Goal: Task Accomplishment & Management: Manage account settings

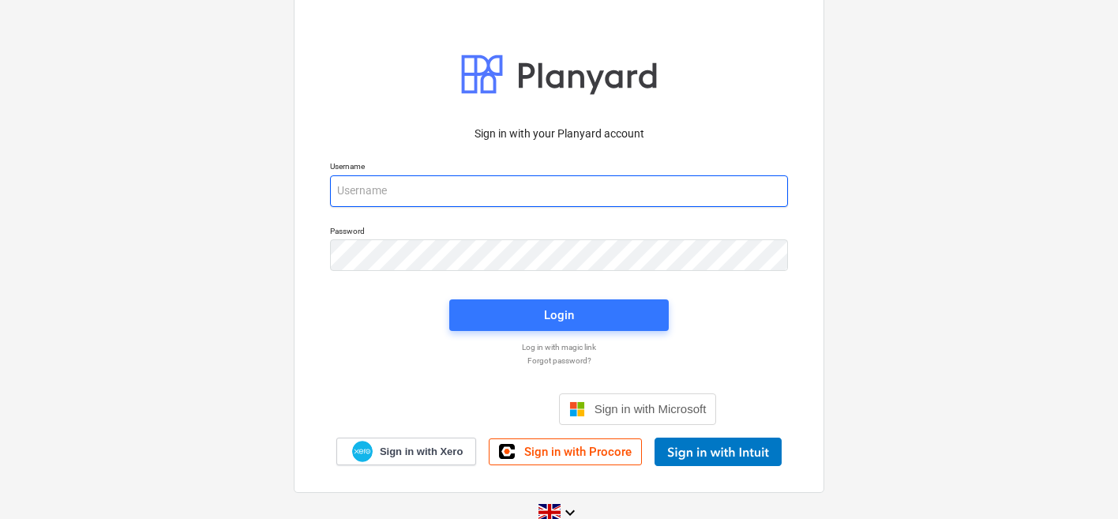
click at [350, 188] on input "email" at bounding box center [559, 191] width 458 height 32
type input "carl@planyard.com"
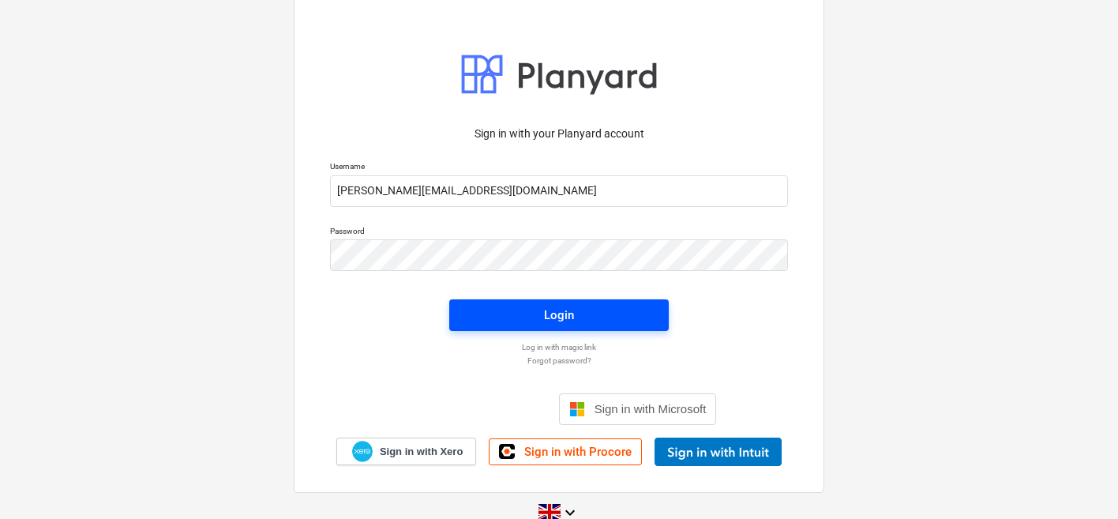
click at [477, 315] on span "Login" at bounding box center [559, 315] width 182 height 21
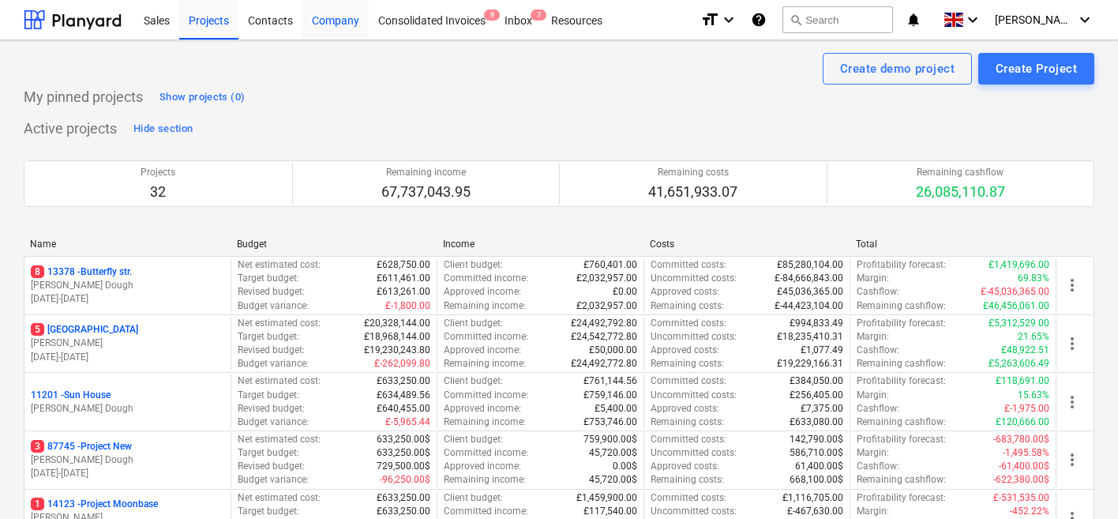
click at [316, 20] on div "Company" at bounding box center [335, 19] width 66 height 40
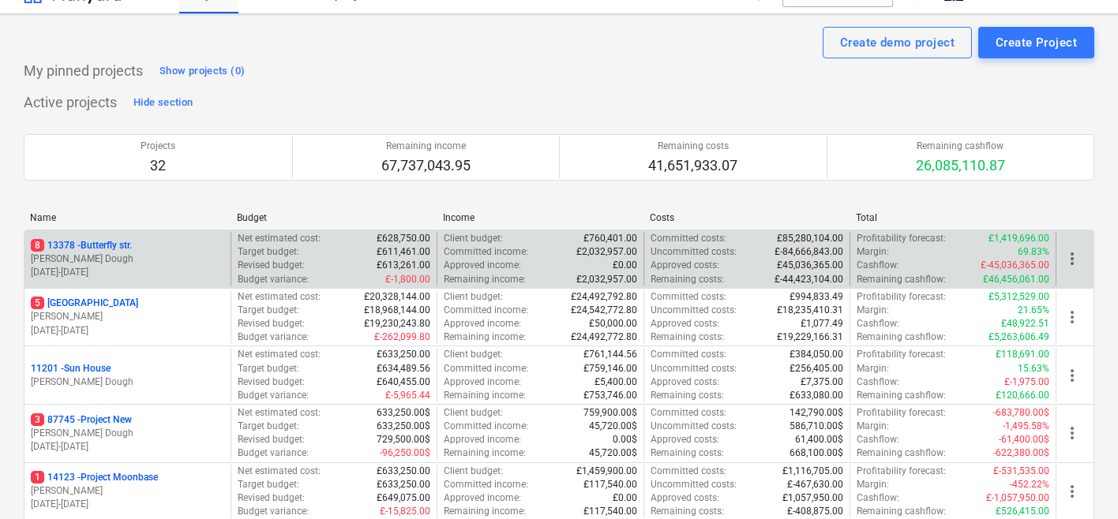
scroll to position [35, 0]
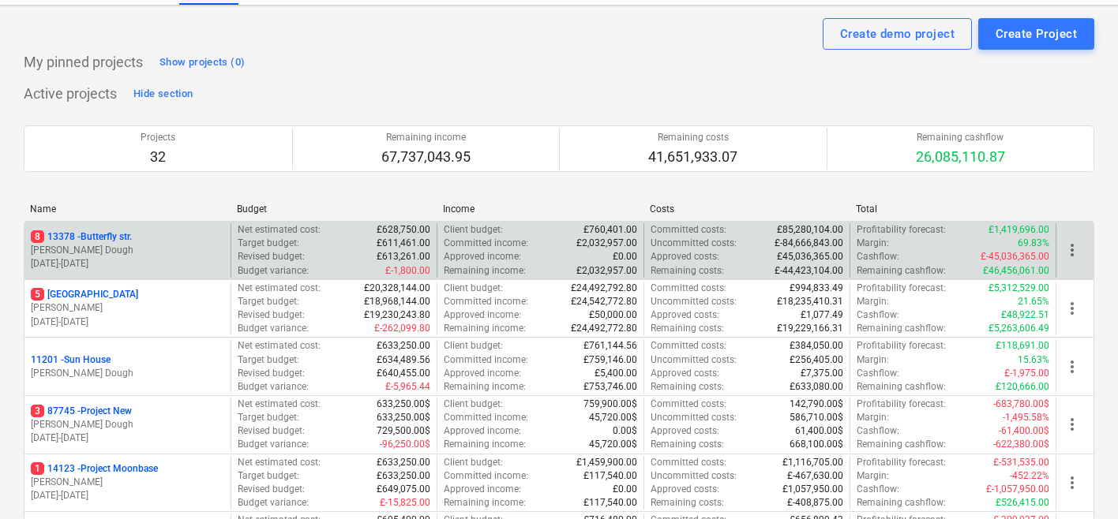
click at [175, 255] on p "[PERSON_NAME] Dough" at bounding box center [127, 250] width 193 height 13
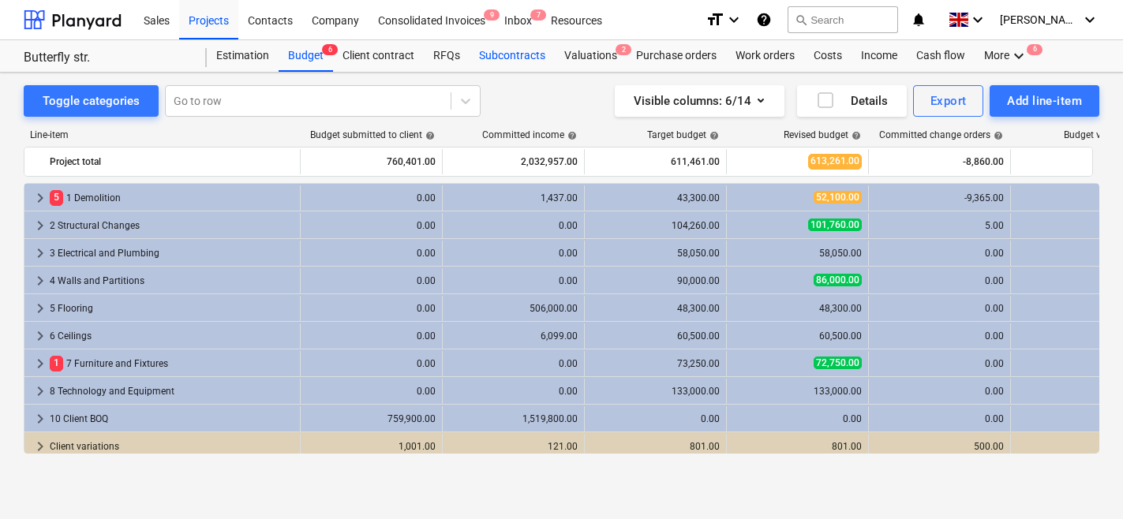
click at [500, 63] on div "Subcontracts" at bounding box center [512, 56] width 85 height 32
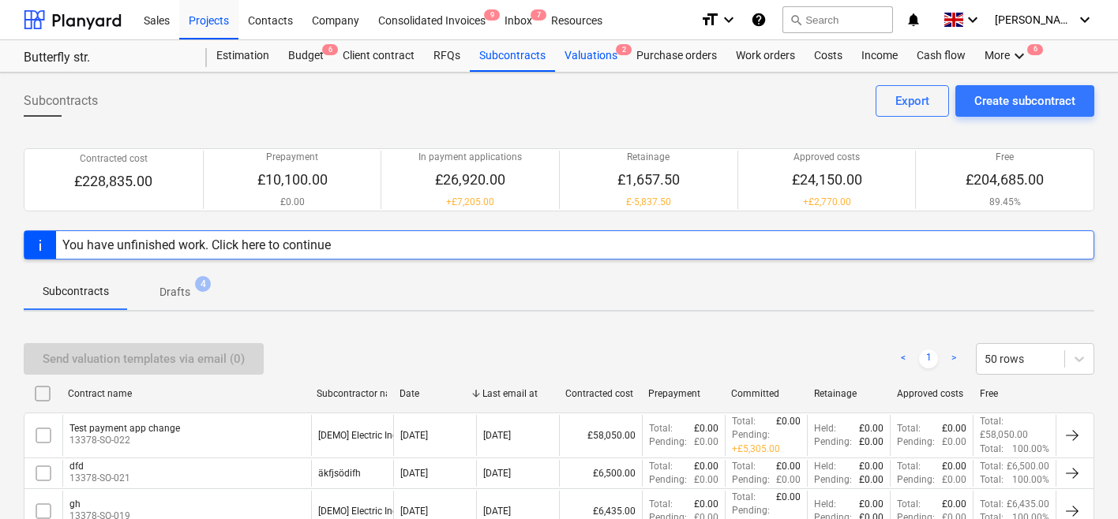
click at [579, 58] on div "Valuations 2" at bounding box center [591, 56] width 72 height 32
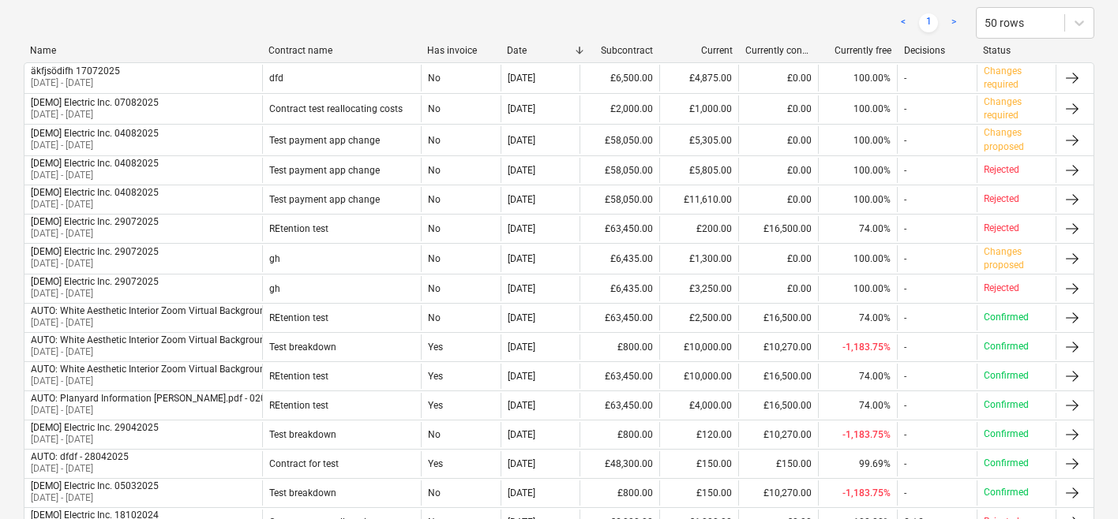
scroll to position [292, 0]
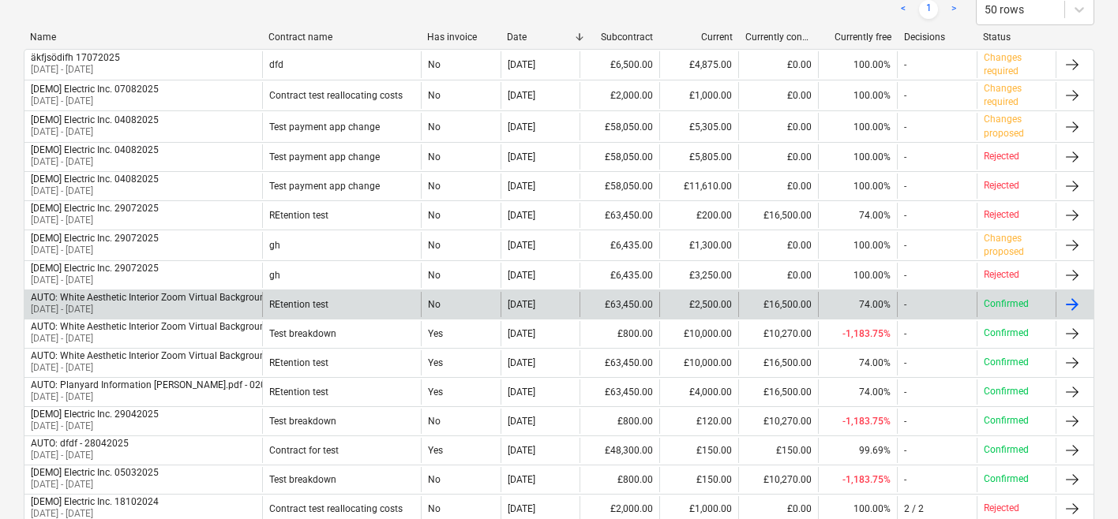
click at [418, 311] on div "REtention test" at bounding box center [341, 304] width 159 height 25
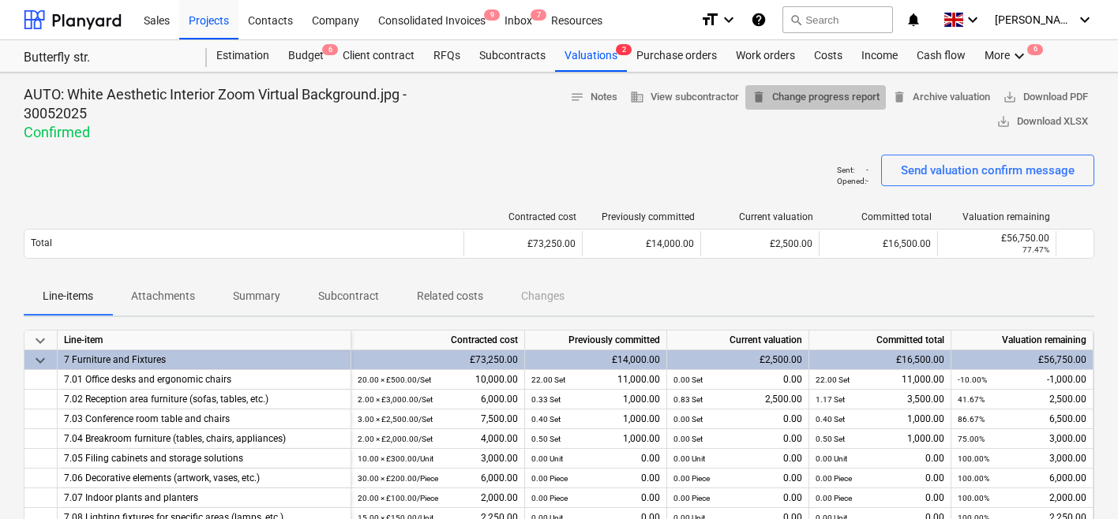
click at [805, 99] on span "delete Change progress report" at bounding box center [815, 97] width 128 height 18
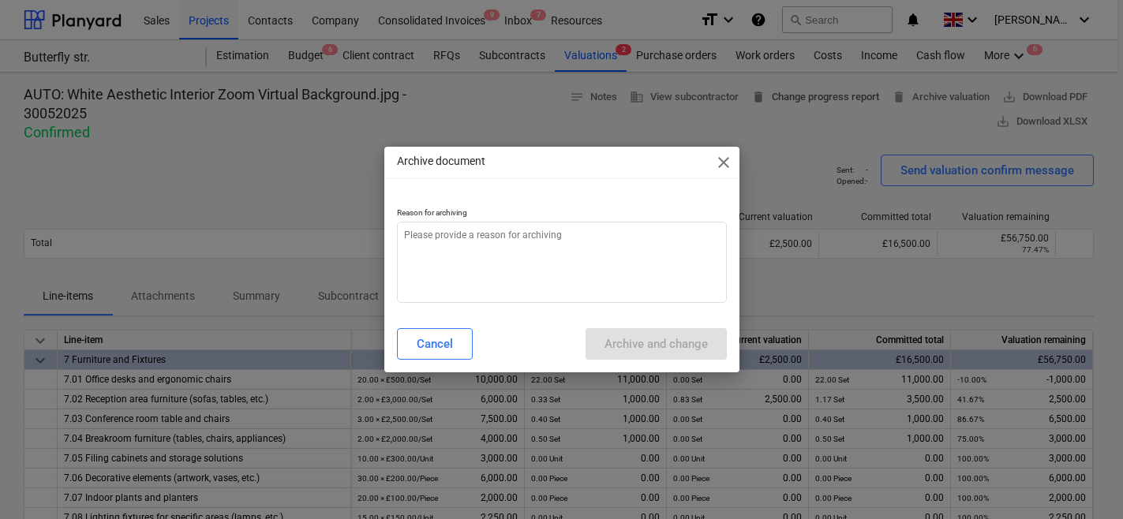
type textarea "x"
click at [609, 240] on textarea at bounding box center [562, 262] width 330 height 81
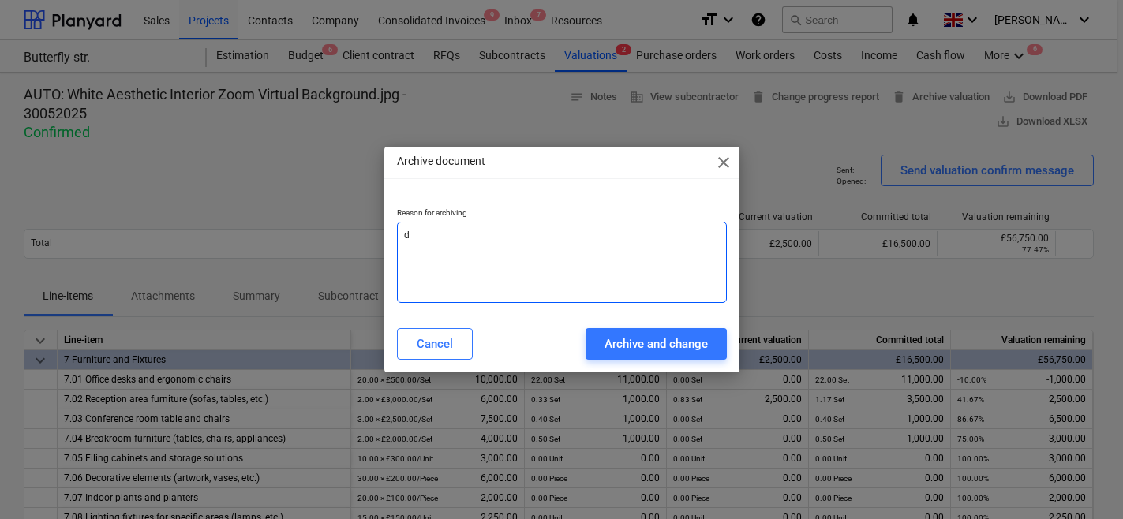
type textarea "d"
type textarea "x"
type textarea "df"
type textarea "x"
type textarea "dfd"
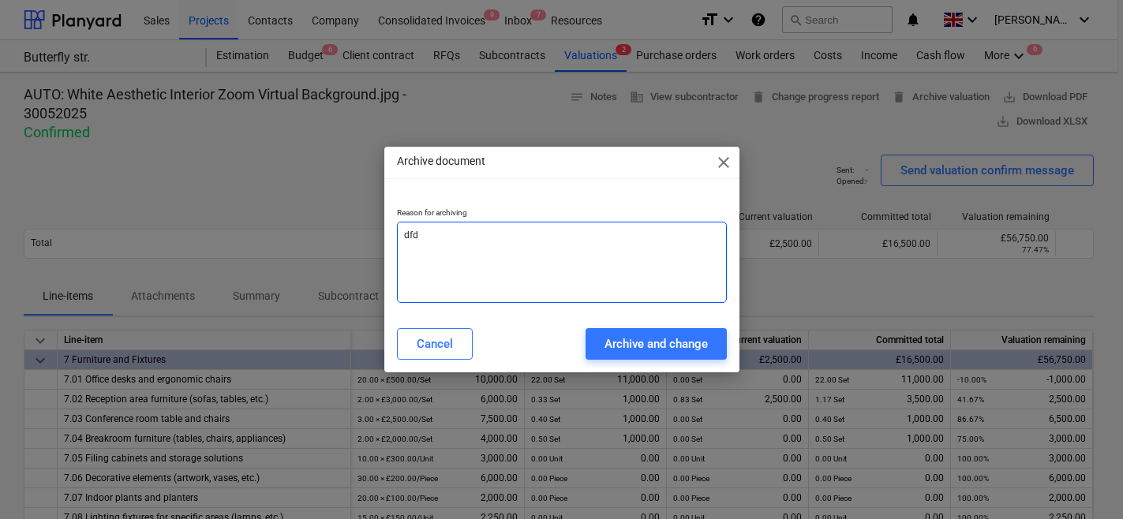
type textarea "x"
type textarea "dfd"
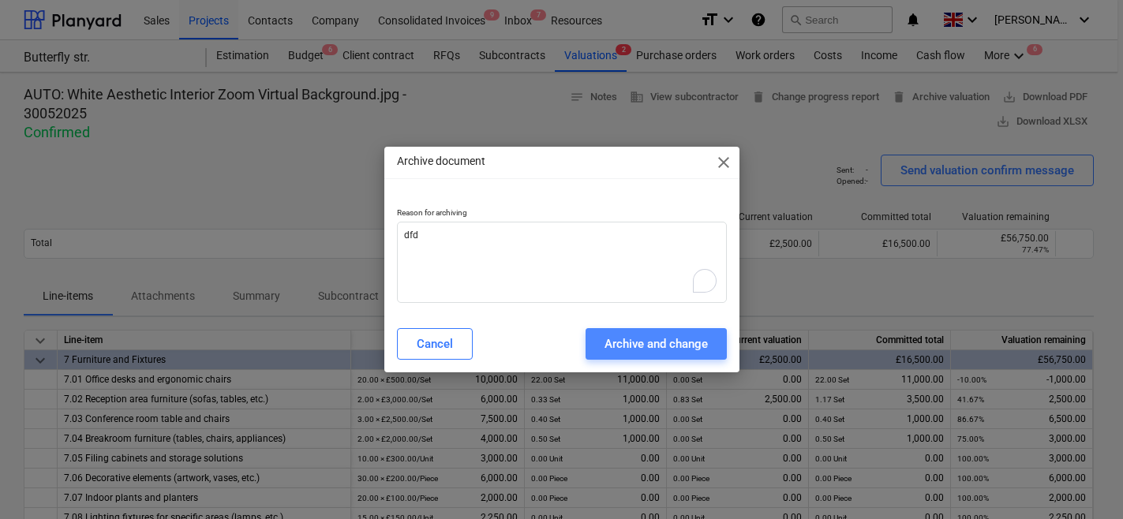
click at [627, 339] on div "Archive and change" at bounding box center [656, 344] width 103 height 21
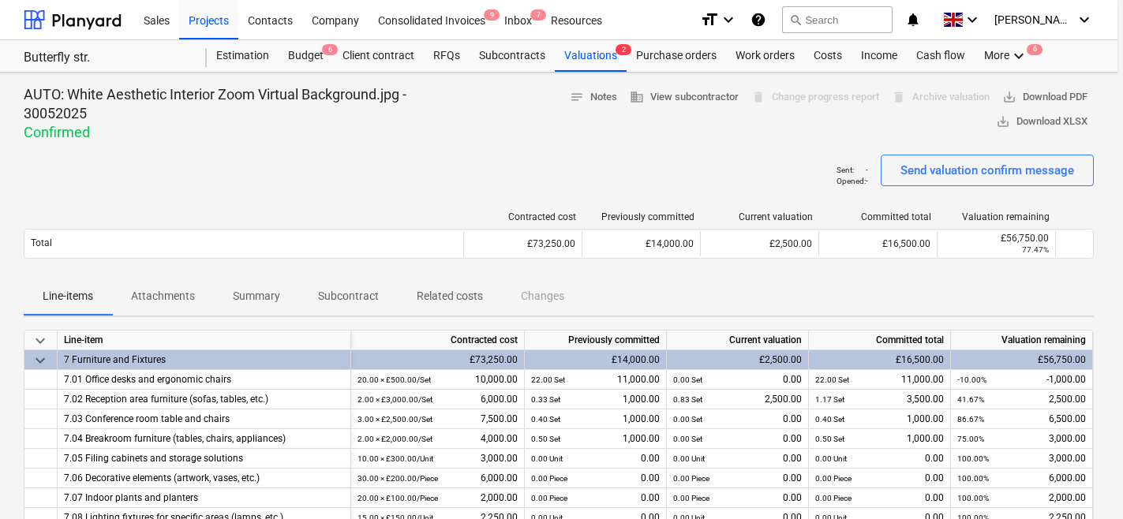
type textarea "x"
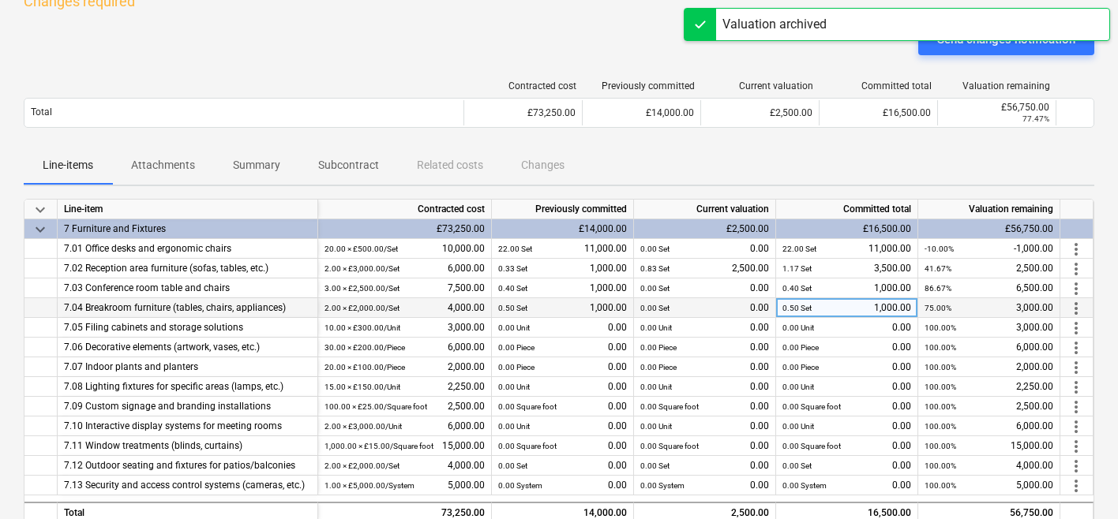
scroll to position [0, 6]
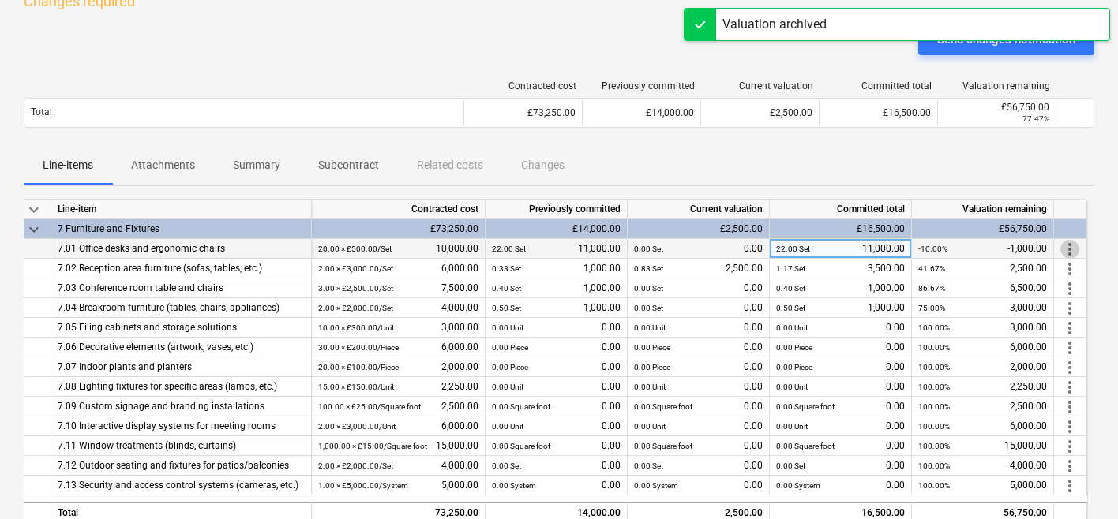
click at [1074, 253] on span "more_vert" at bounding box center [1069, 249] width 19 height 19
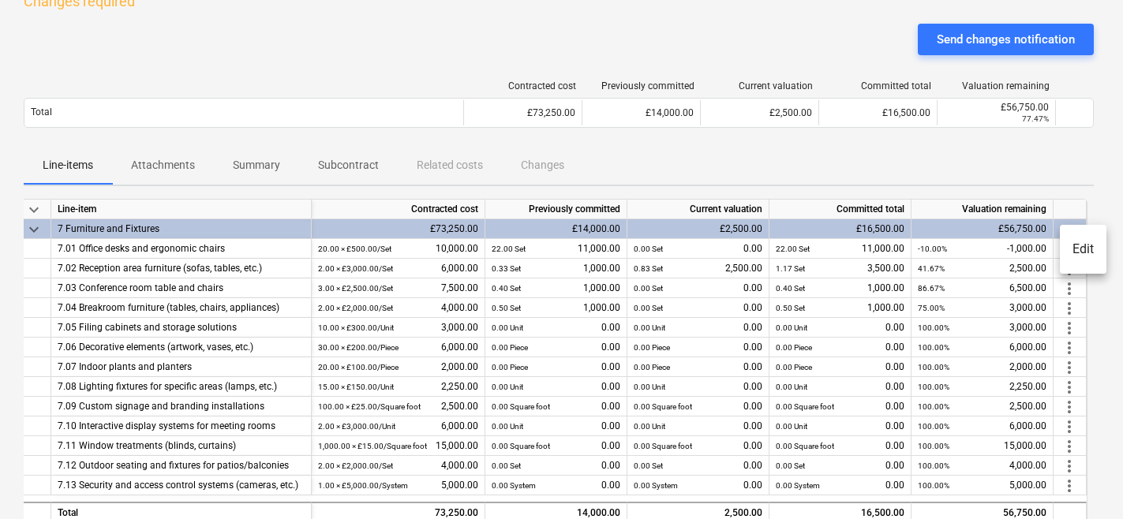
click at [874, 148] on div at bounding box center [561, 259] width 1123 height 519
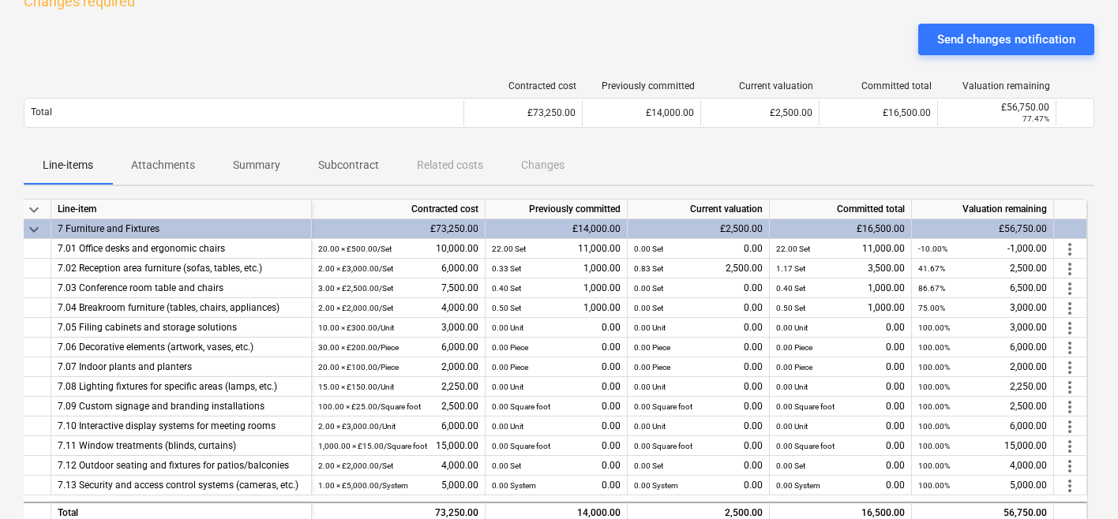
scroll to position [0, 0]
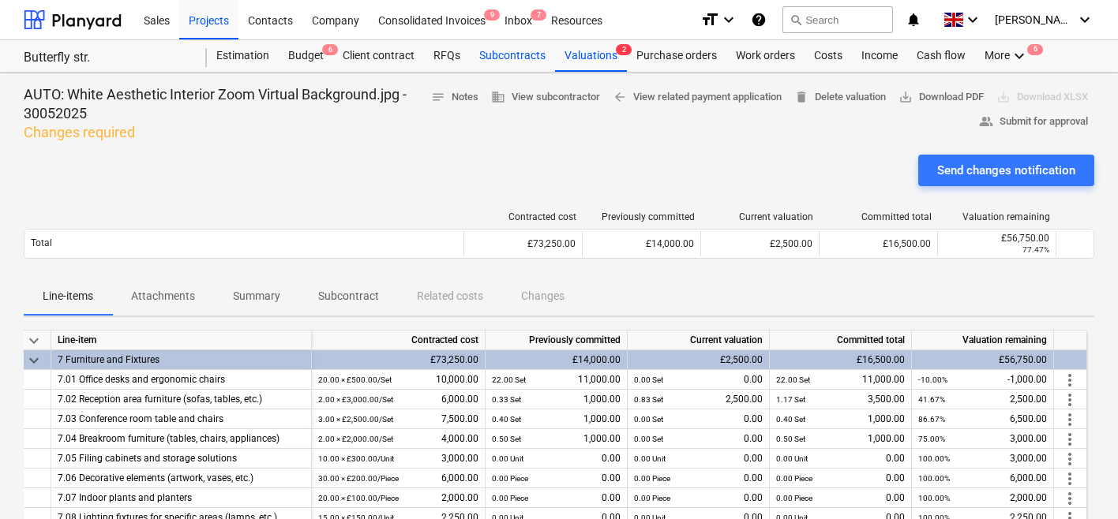
click at [492, 51] on div "Subcontracts" at bounding box center [512, 56] width 85 height 32
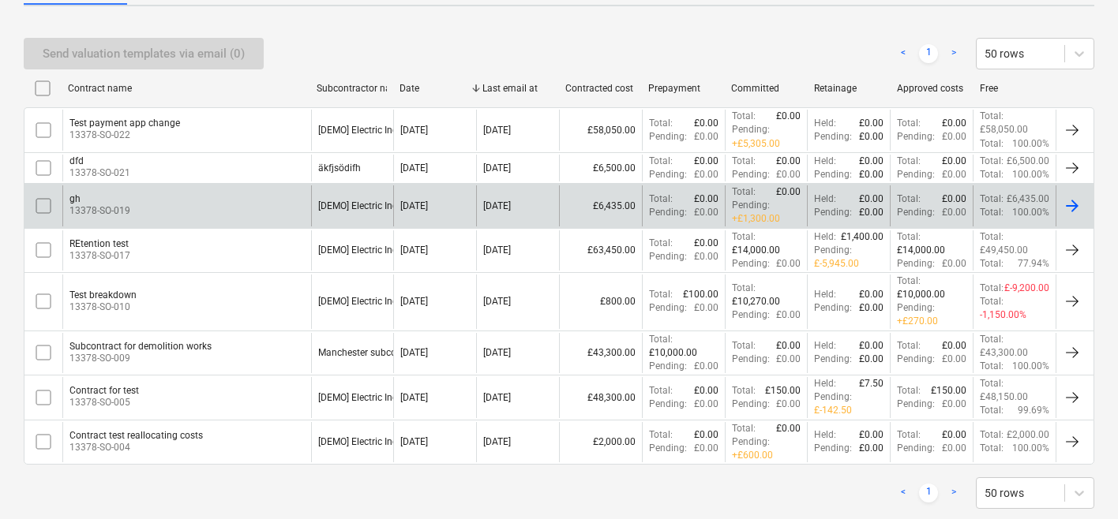
scroll to position [313, 0]
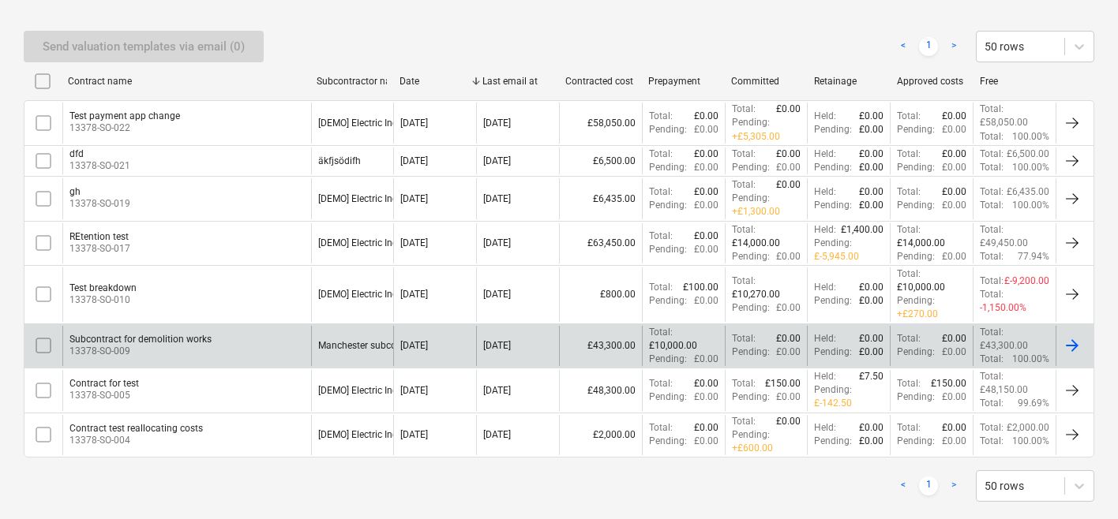
click at [220, 341] on div "Subcontract for demolition works 13378-SO-009" at bounding box center [186, 346] width 249 height 40
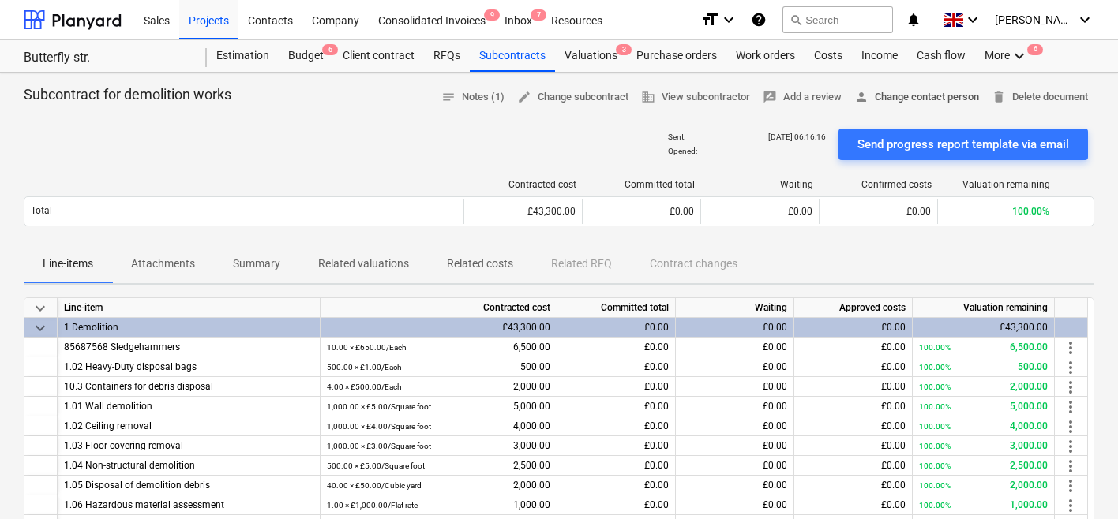
click at [884, 97] on span "person Change contact person" at bounding box center [916, 97] width 125 height 18
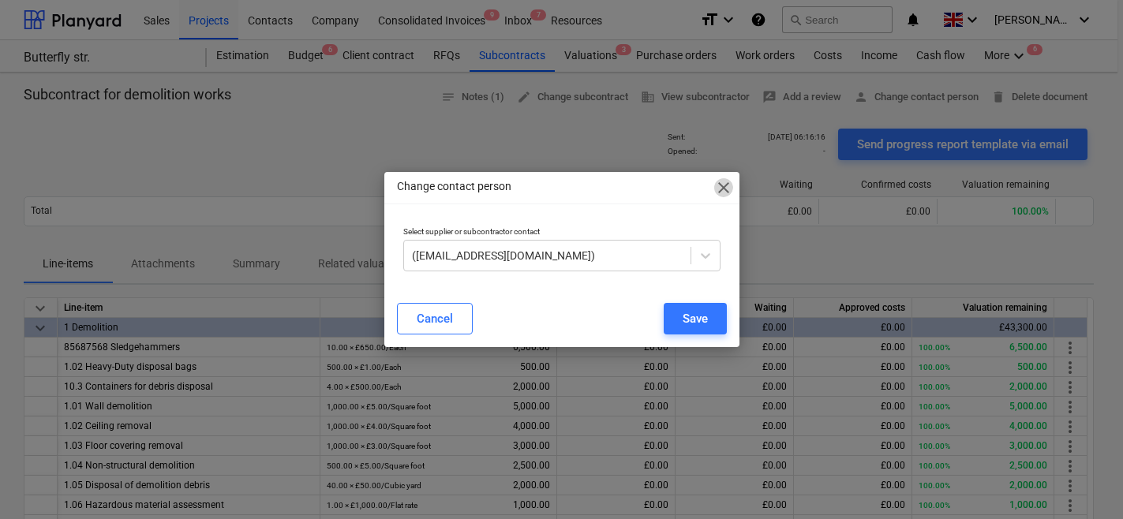
click at [720, 182] on span "close" at bounding box center [723, 187] width 19 height 19
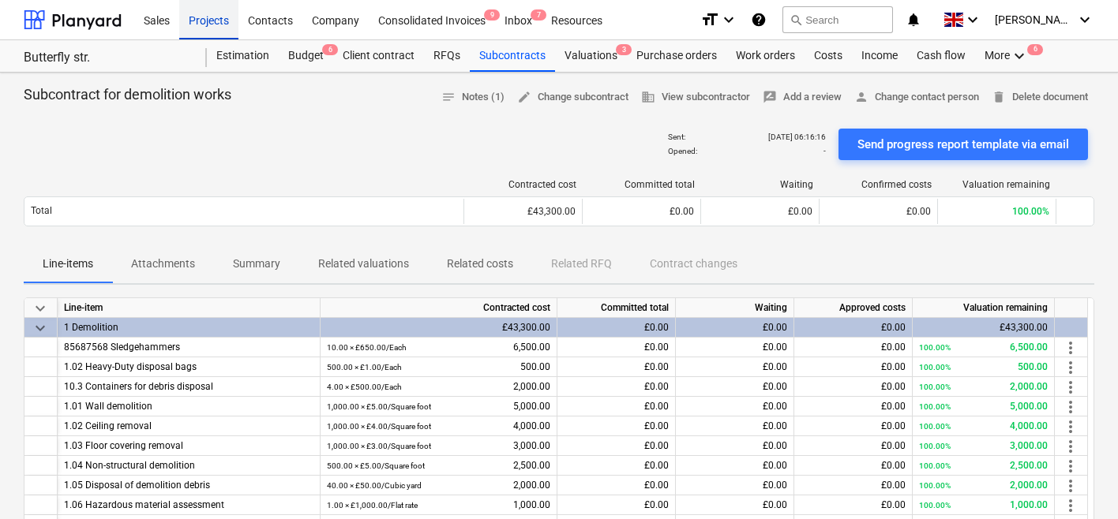
click at [217, 28] on div "Projects" at bounding box center [208, 19] width 59 height 40
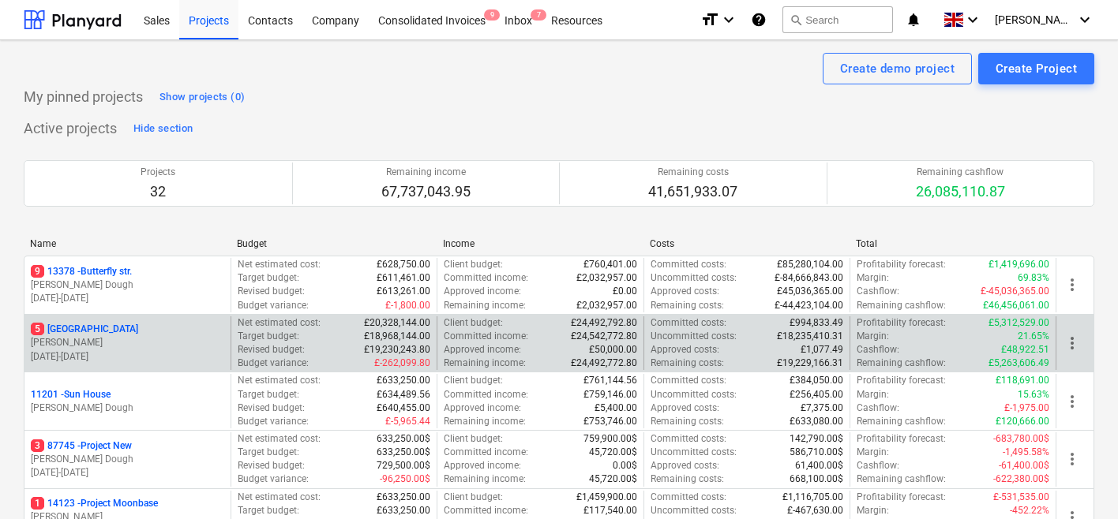
click at [148, 339] on p "[PERSON_NAME]" at bounding box center [127, 342] width 193 height 13
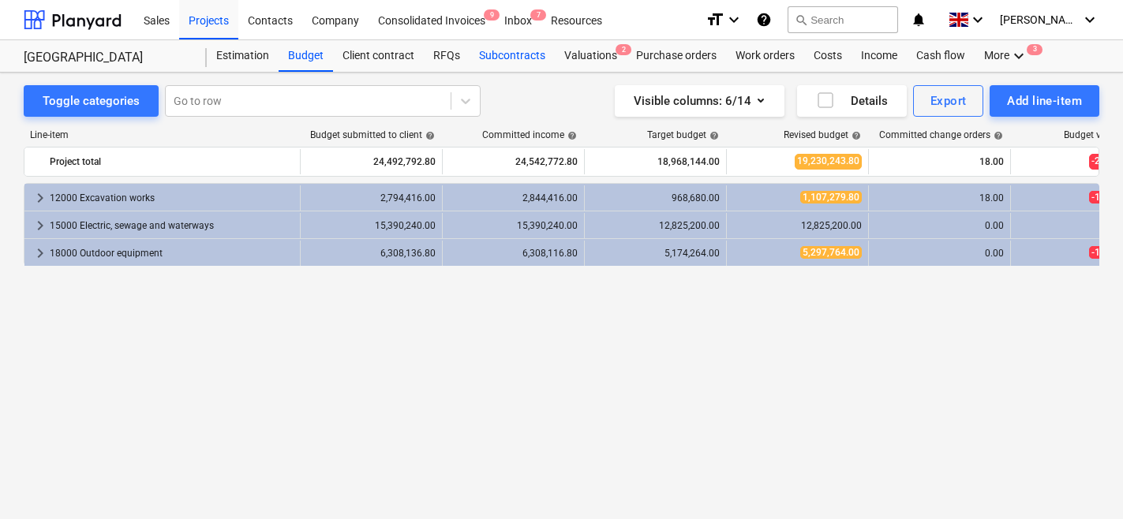
click at [504, 53] on div "Subcontracts" at bounding box center [512, 56] width 85 height 32
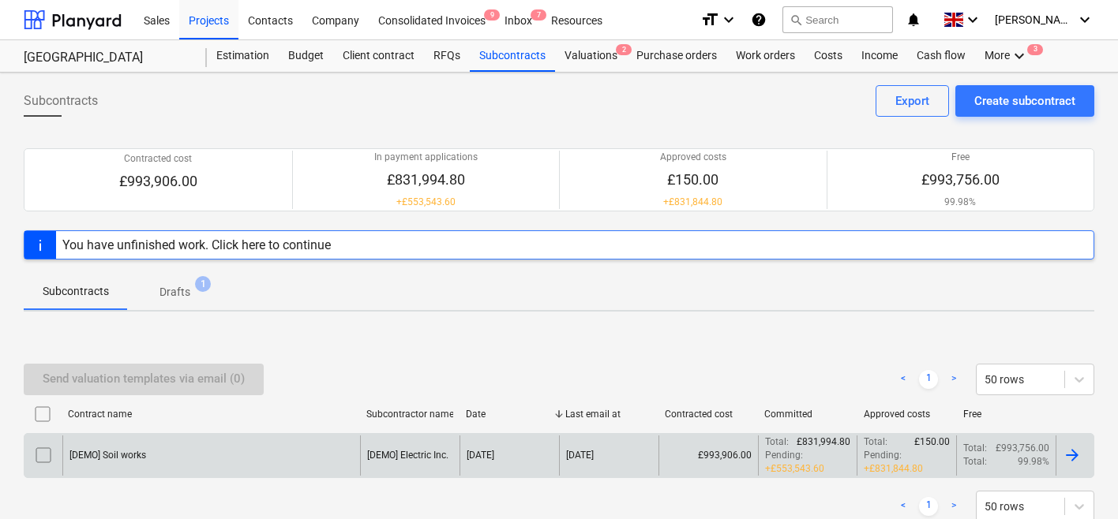
click at [214, 455] on div "[DEMO] Soil works" at bounding box center [211, 456] width 298 height 40
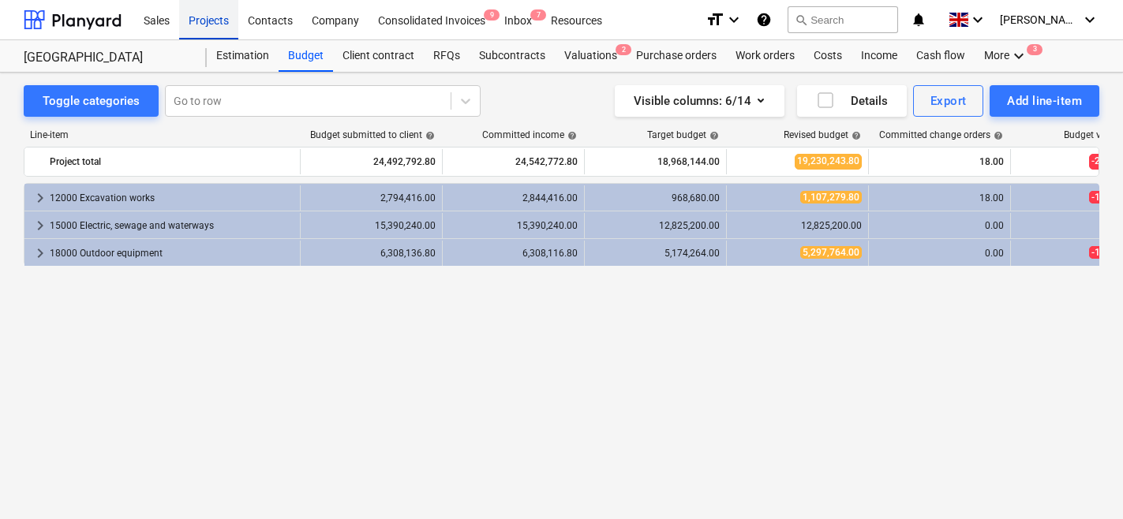
click at [209, 21] on div "Projects" at bounding box center [208, 19] width 59 height 40
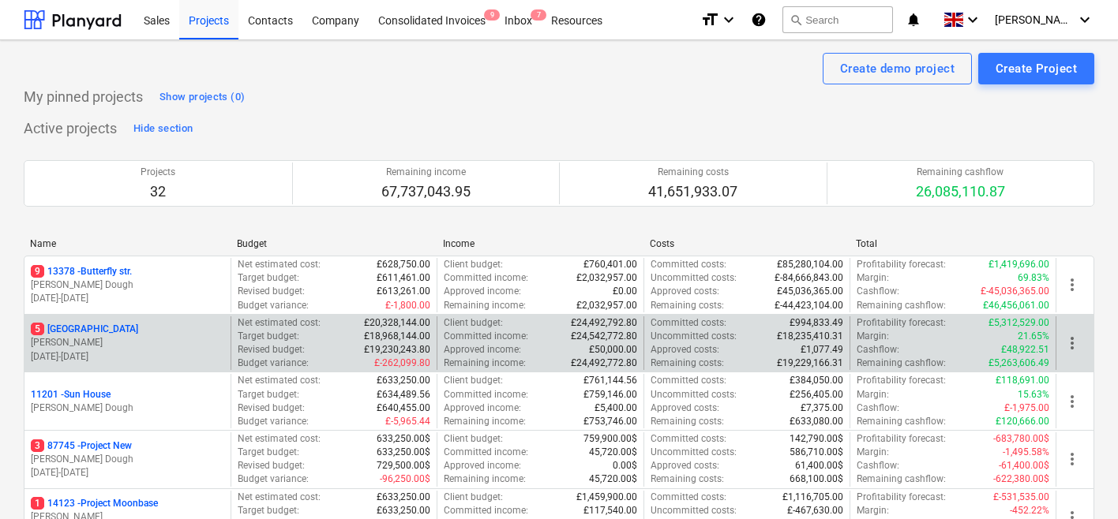
scroll to position [149, 0]
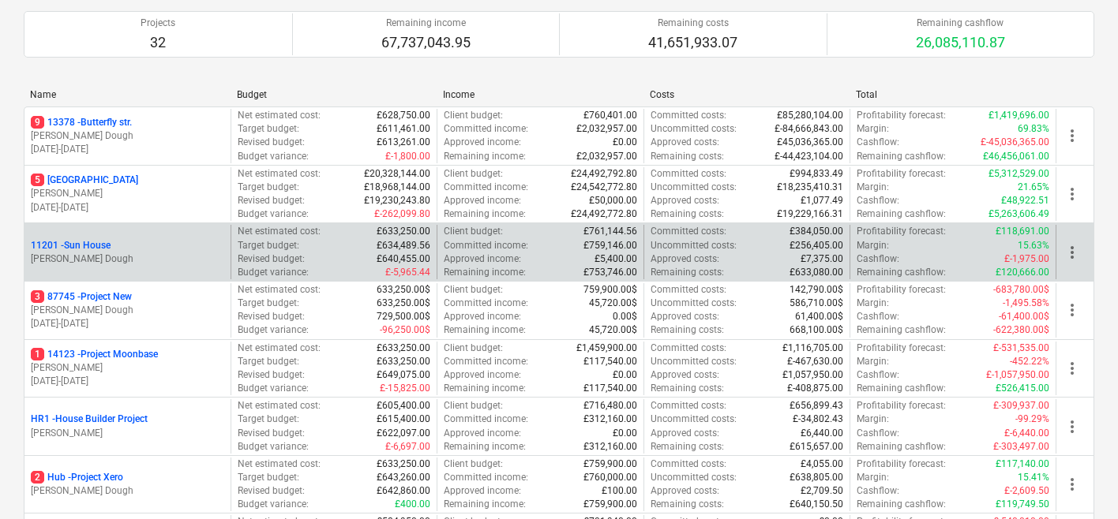
click at [185, 260] on p "[PERSON_NAME] Dough" at bounding box center [127, 259] width 193 height 13
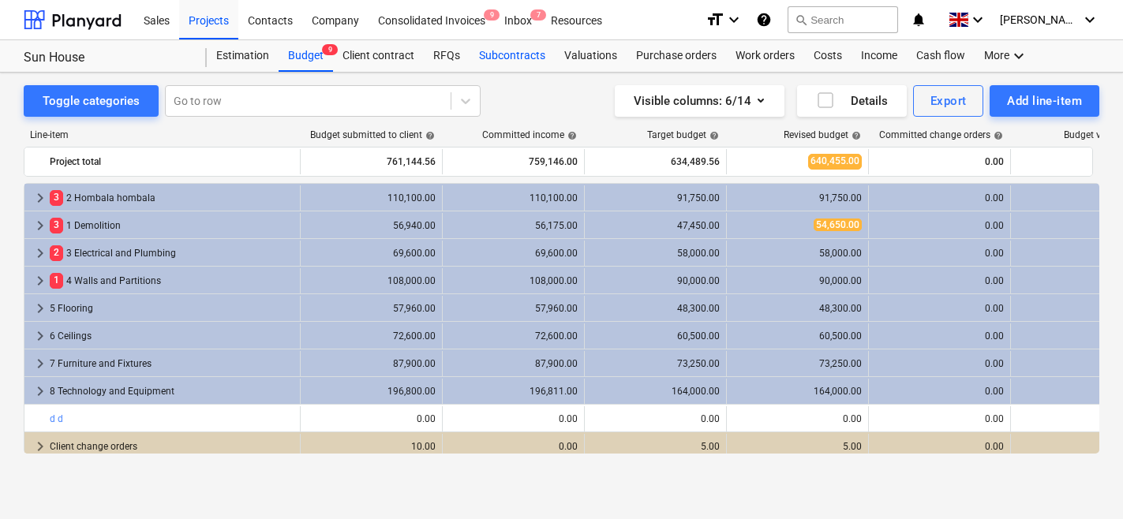
click at [528, 55] on div "Subcontracts" at bounding box center [512, 56] width 85 height 32
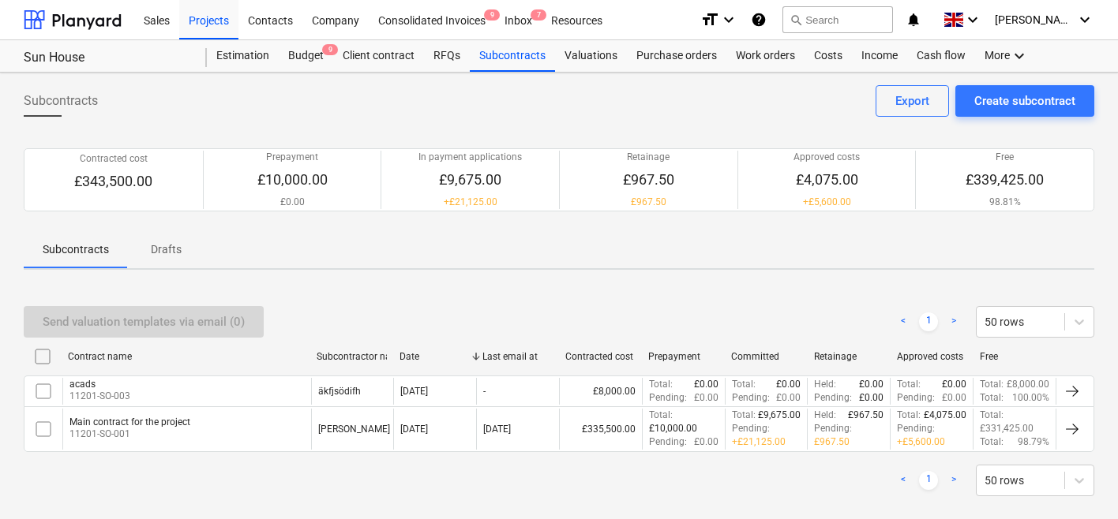
scroll to position [25, 0]
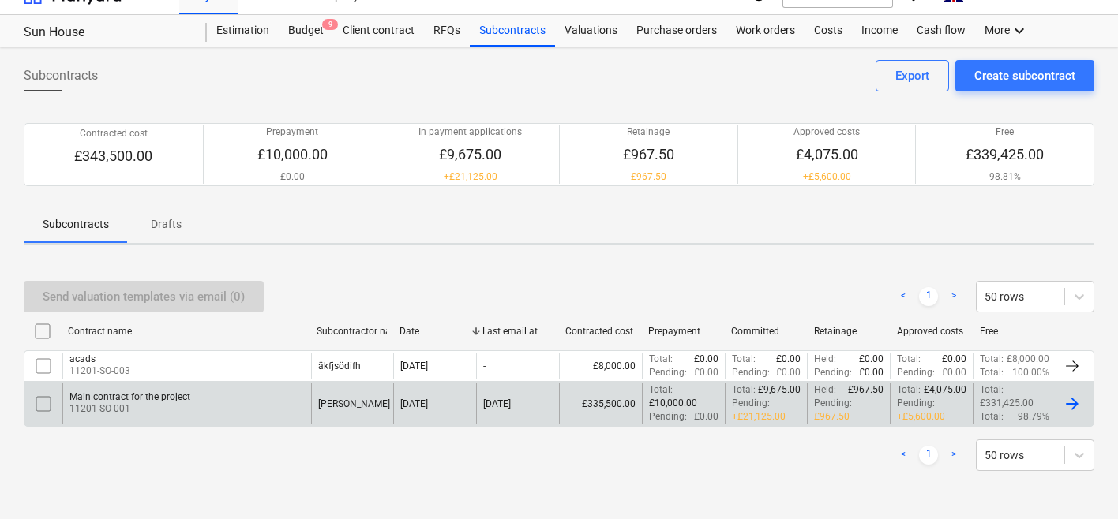
click at [232, 403] on div "Main contract for the project 11201-SO-001" at bounding box center [186, 404] width 249 height 40
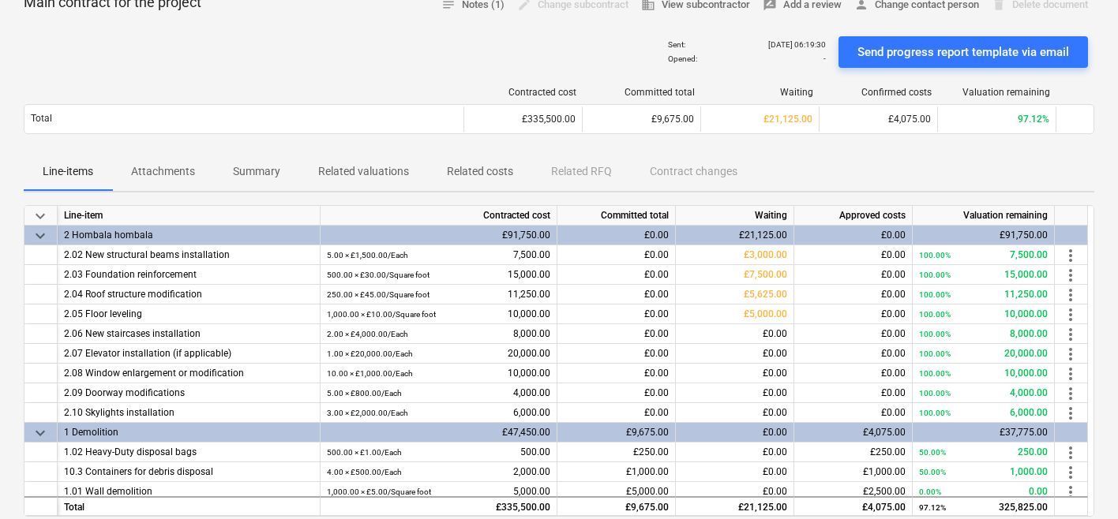
scroll to position [109, 0]
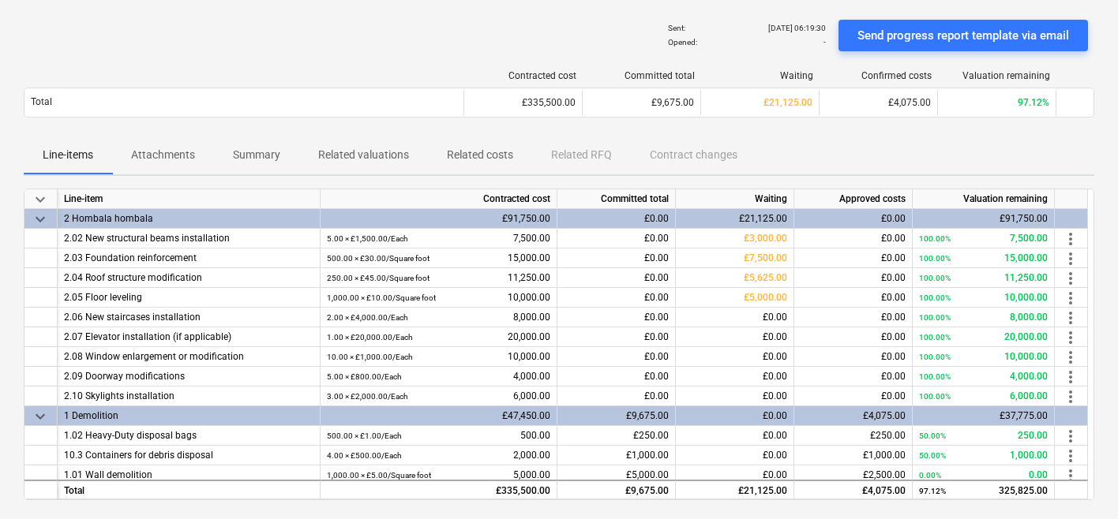
click at [343, 161] on p "Related valuations" at bounding box center [363, 155] width 91 height 17
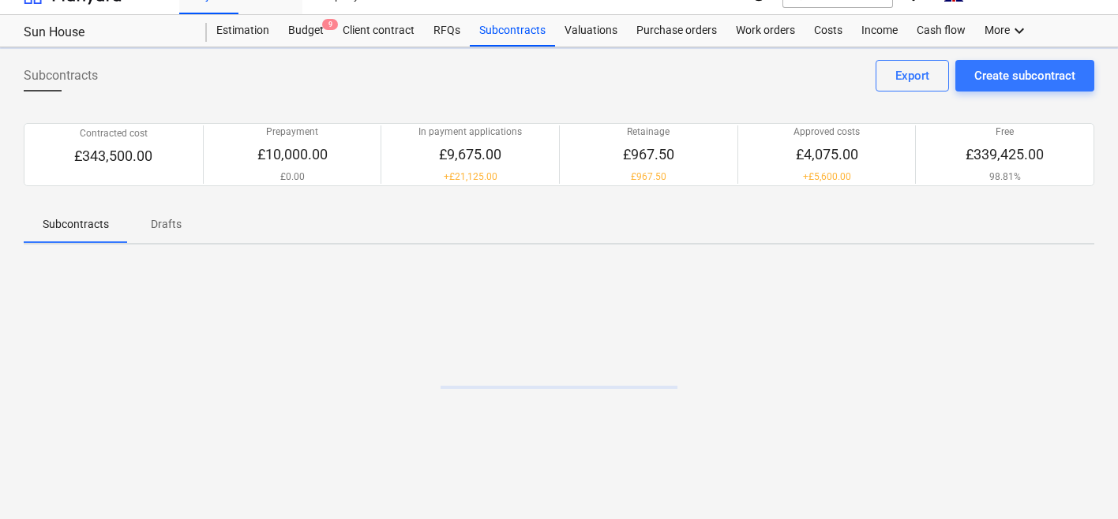
scroll to position [25, 0]
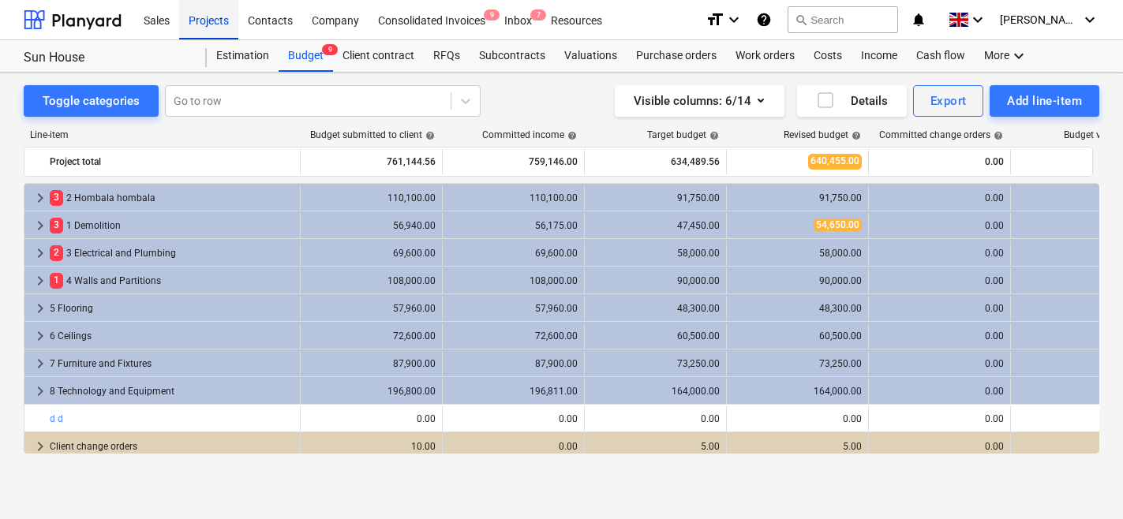
click at [230, 21] on div "Projects" at bounding box center [208, 19] width 59 height 40
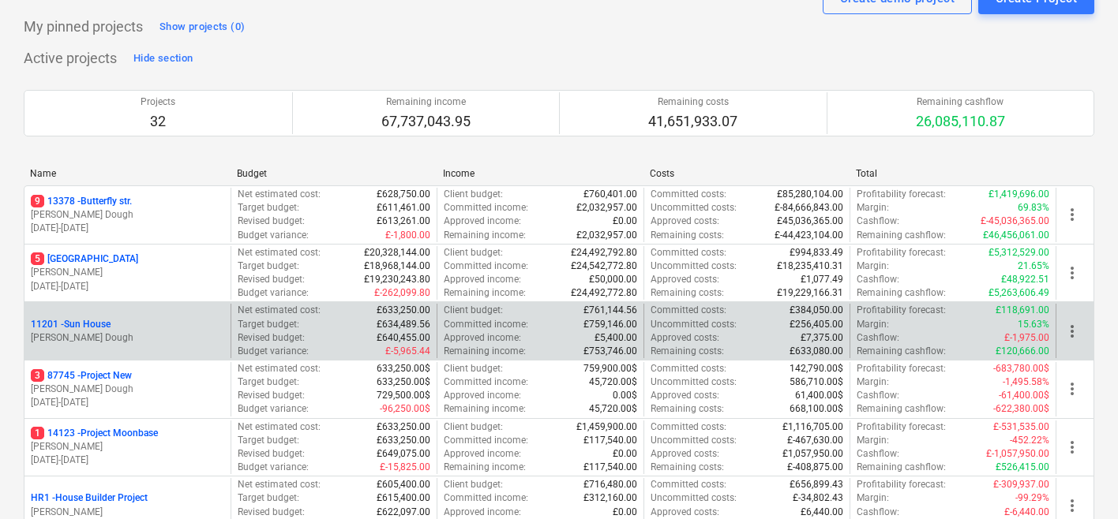
scroll to position [69, 0]
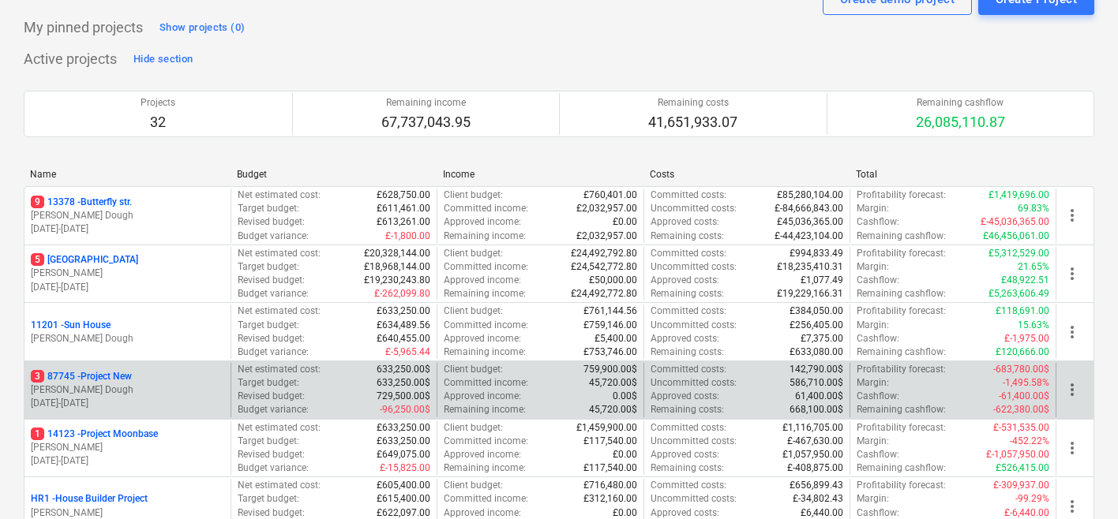
click at [196, 379] on div "3 87745 - Project New" at bounding box center [127, 376] width 193 height 13
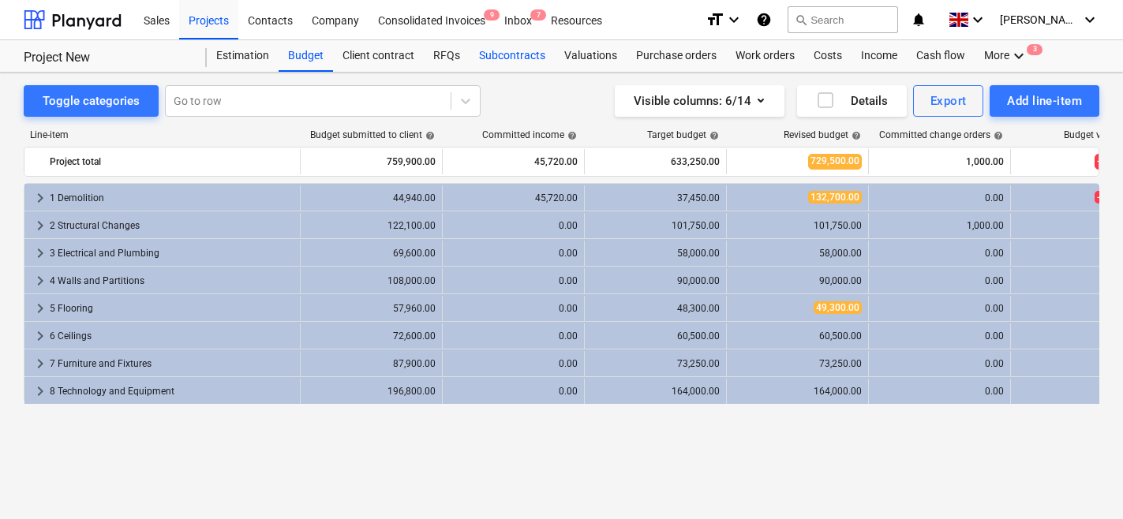
click at [491, 66] on div "Subcontracts" at bounding box center [512, 56] width 85 height 32
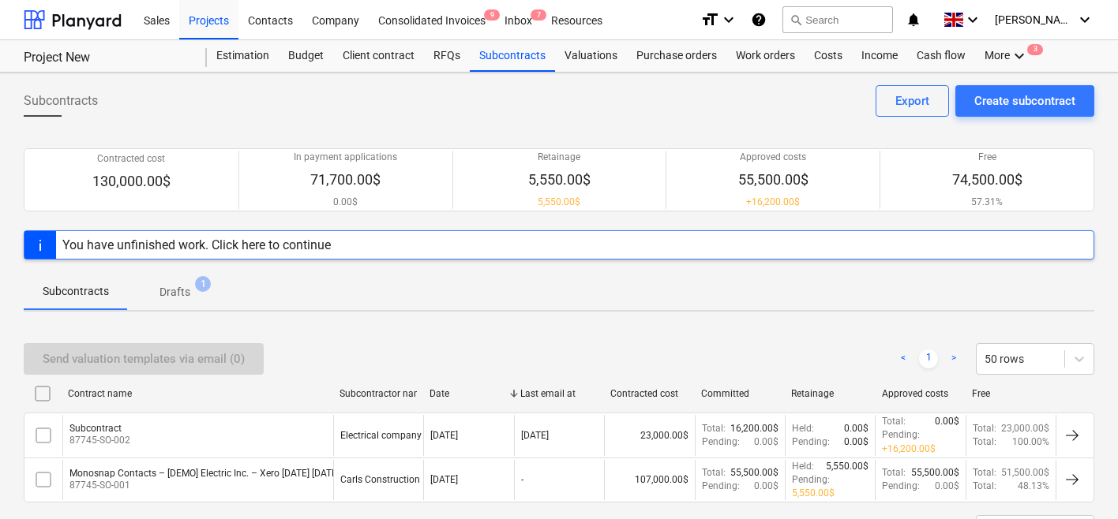
scroll to position [72, 0]
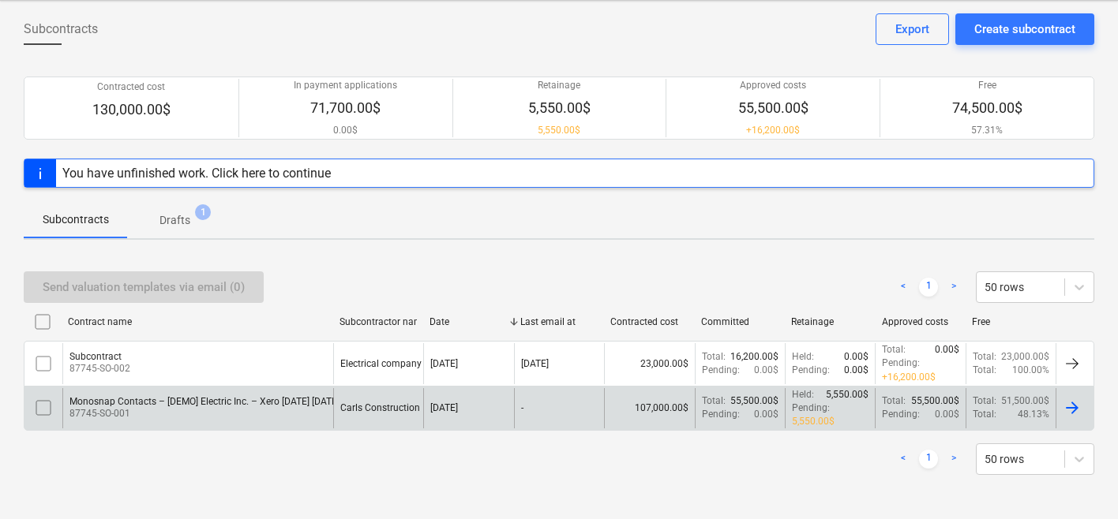
click at [193, 409] on p "87745-SO-001" at bounding box center [213, 413] width 289 height 13
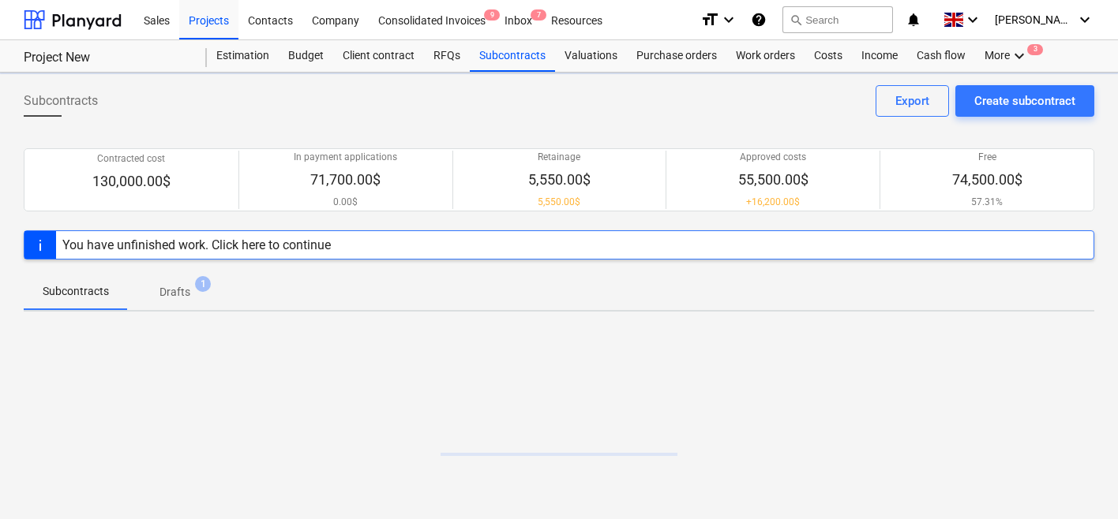
scroll to position [67, 0]
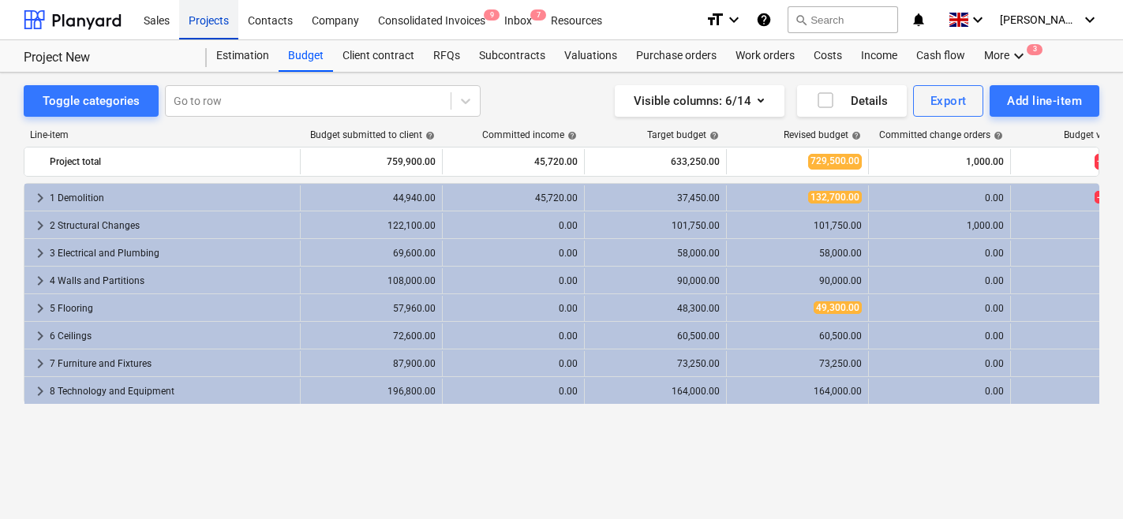
click at [221, 36] on div "Projects" at bounding box center [208, 19] width 59 height 40
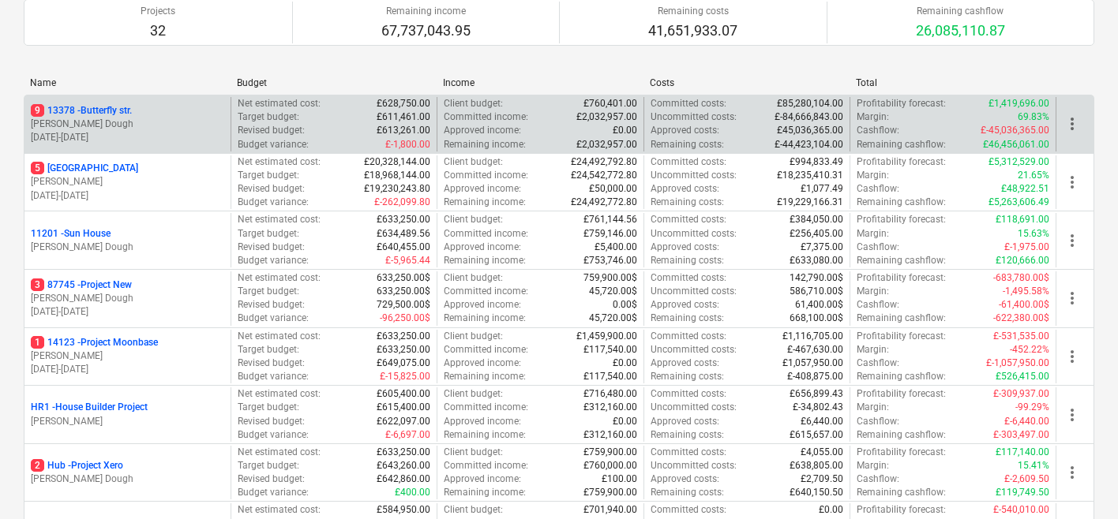
scroll to position [166, 0]
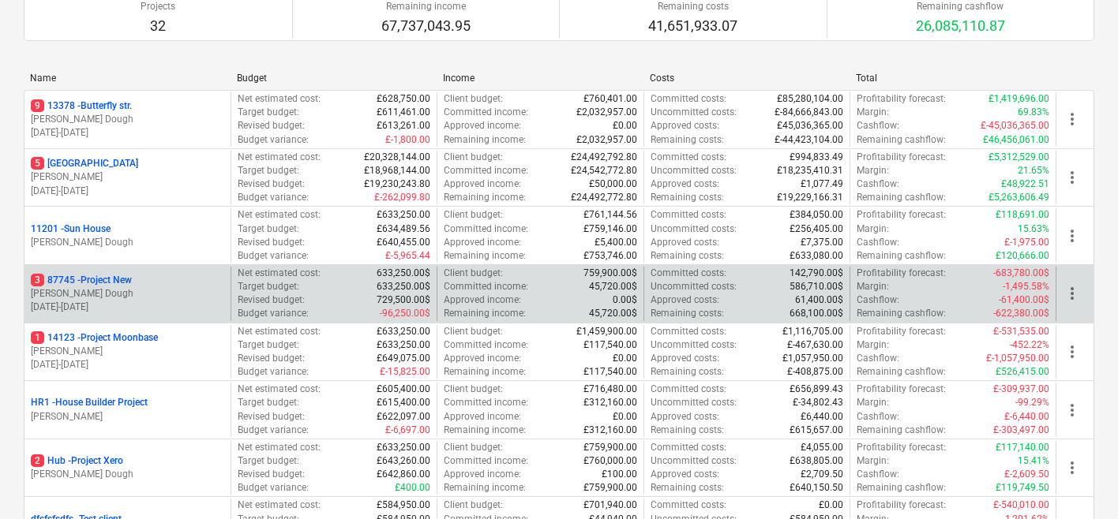
click at [125, 301] on p "[DATE] - [DATE]" at bounding box center [127, 307] width 193 height 13
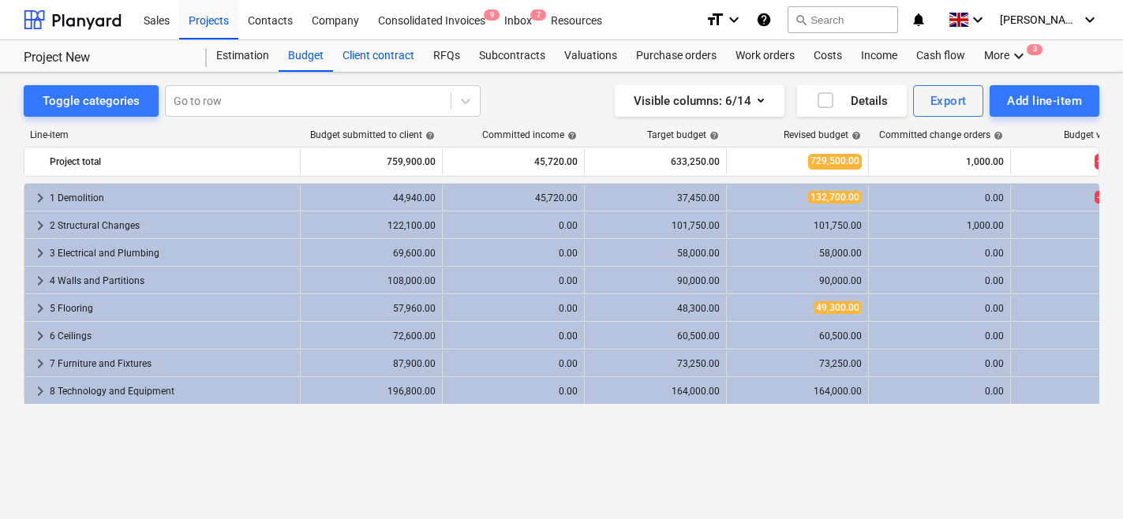
click at [370, 63] on div "Client contract" at bounding box center [378, 56] width 91 height 32
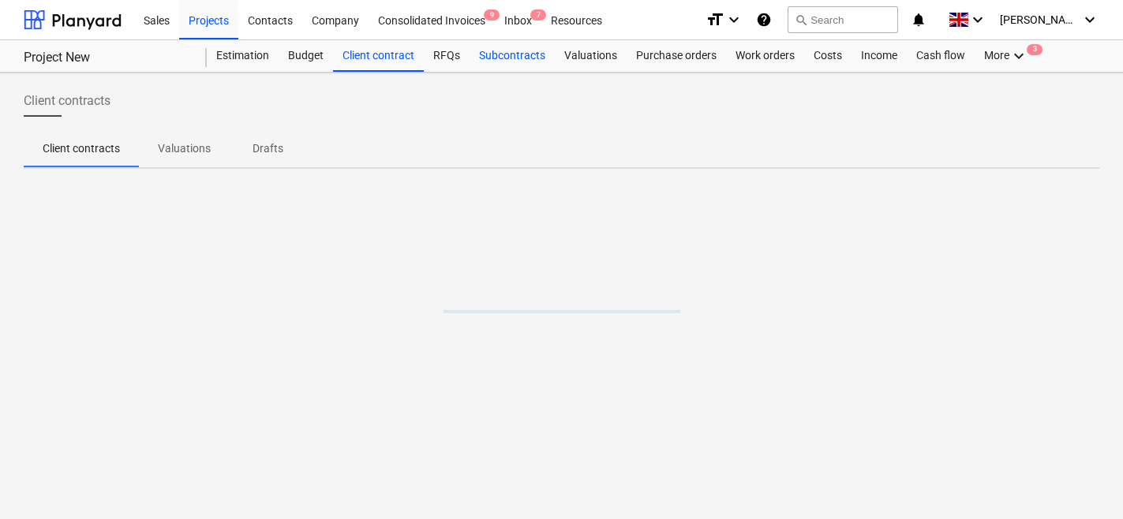
click at [514, 64] on div "Subcontracts" at bounding box center [512, 56] width 85 height 32
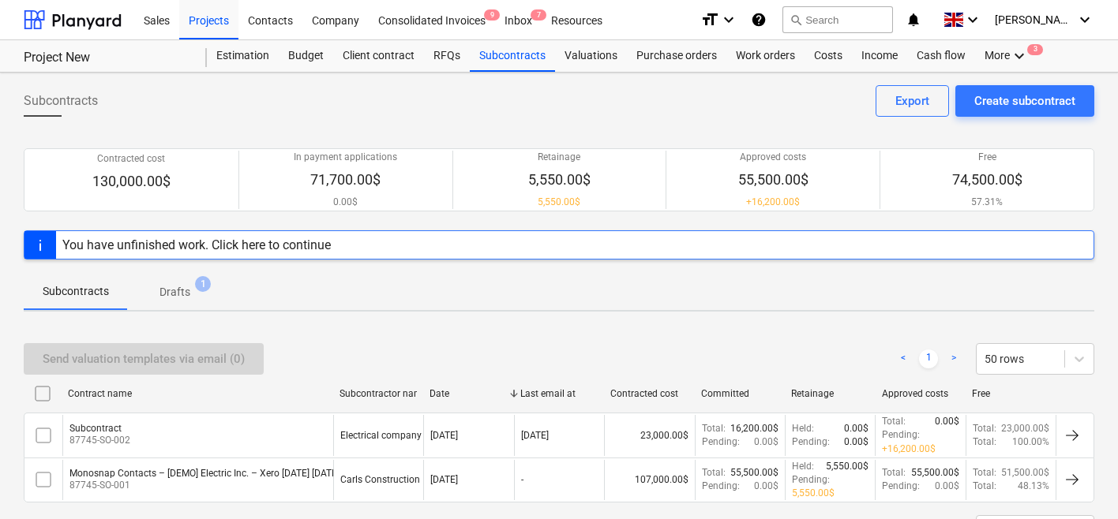
scroll to position [72, 0]
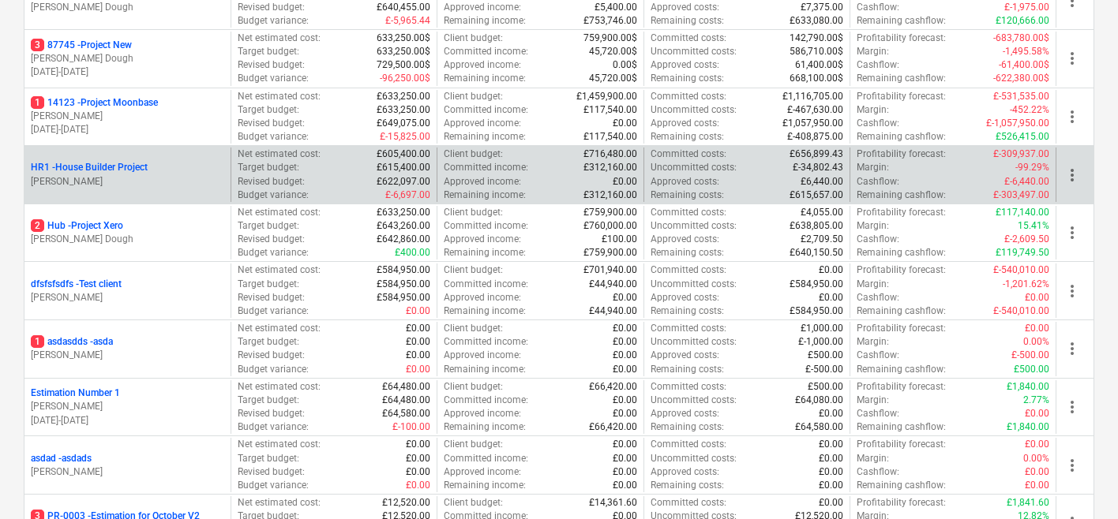
scroll to position [402, 0]
click at [194, 182] on p "[PERSON_NAME]" at bounding box center [127, 180] width 193 height 13
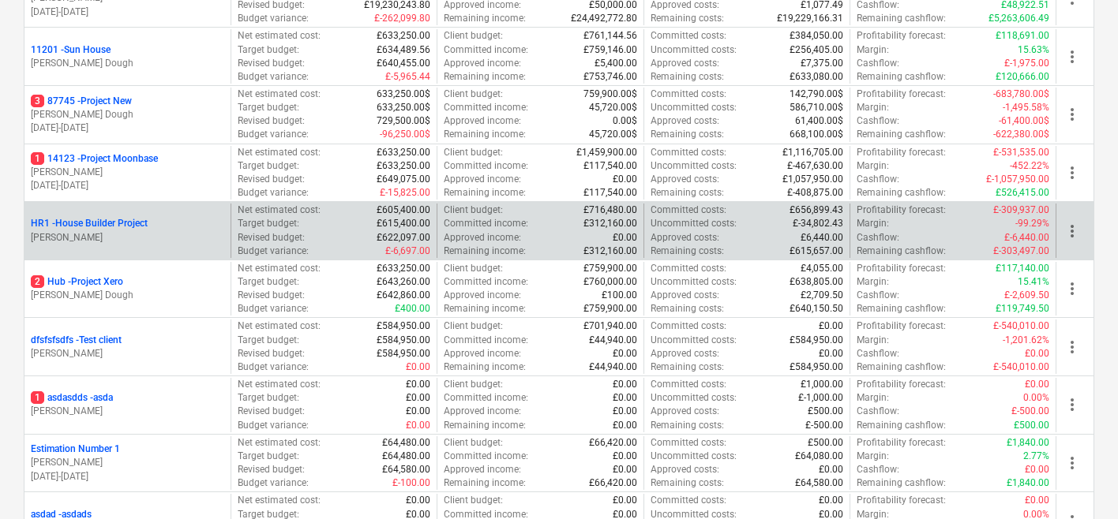
scroll to position [343, 0]
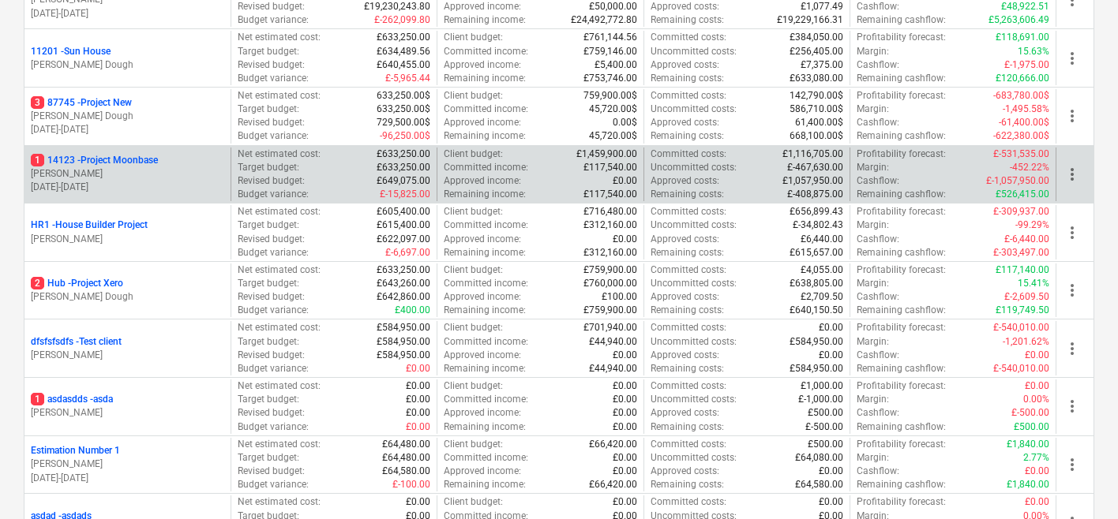
click at [197, 180] on p "[PERSON_NAME]" at bounding box center [127, 173] width 193 height 13
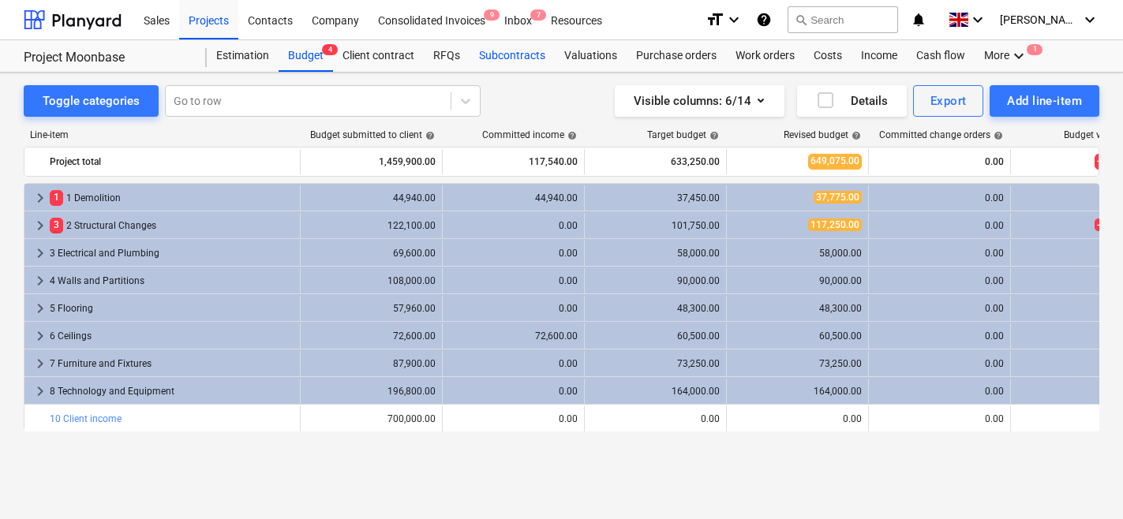
click at [502, 66] on div "Subcontracts" at bounding box center [512, 56] width 85 height 32
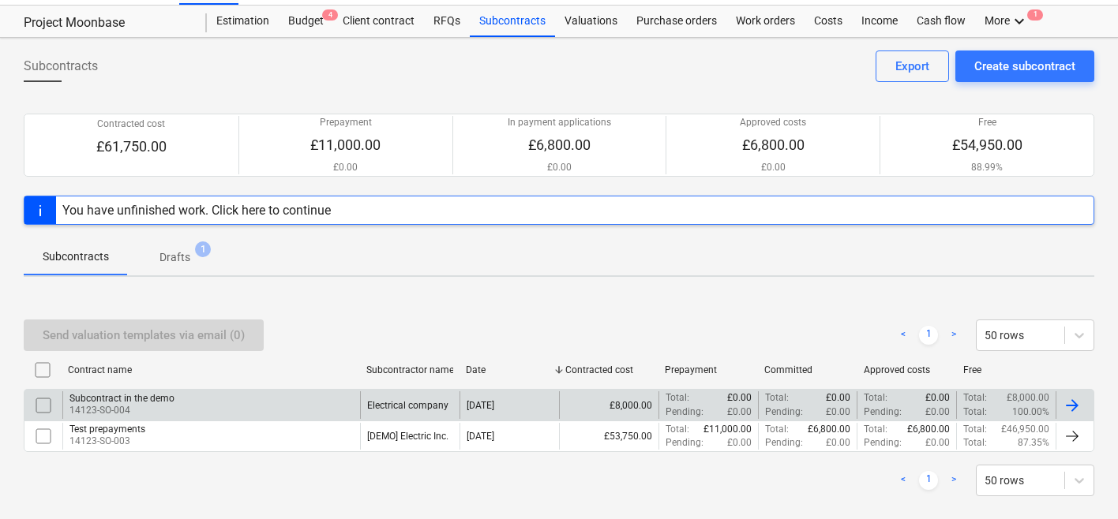
scroll to position [36, 0]
click at [272, 401] on div "Subcontract in the demo 14123-SO-004" at bounding box center [211, 404] width 298 height 27
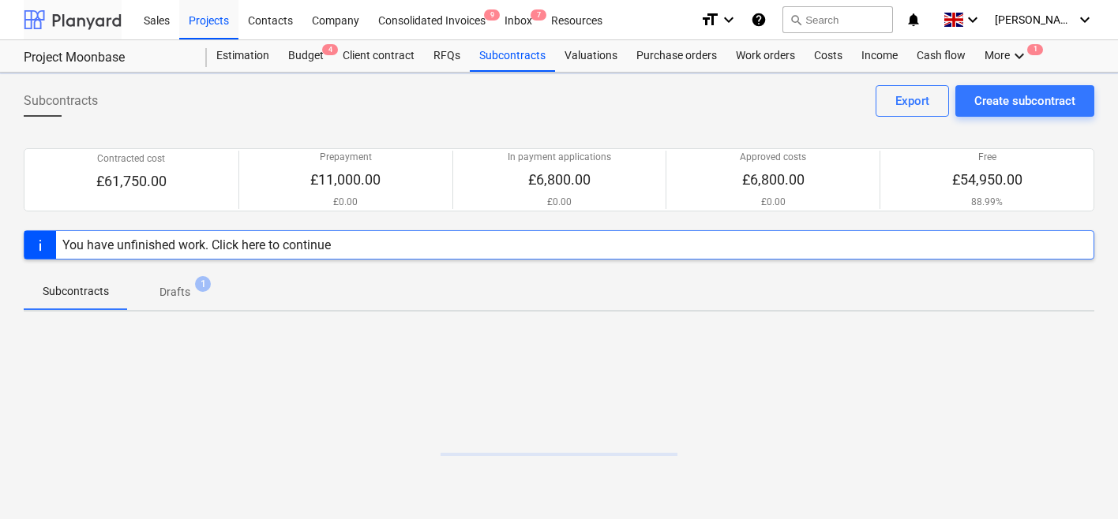
scroll to position [36, 0]
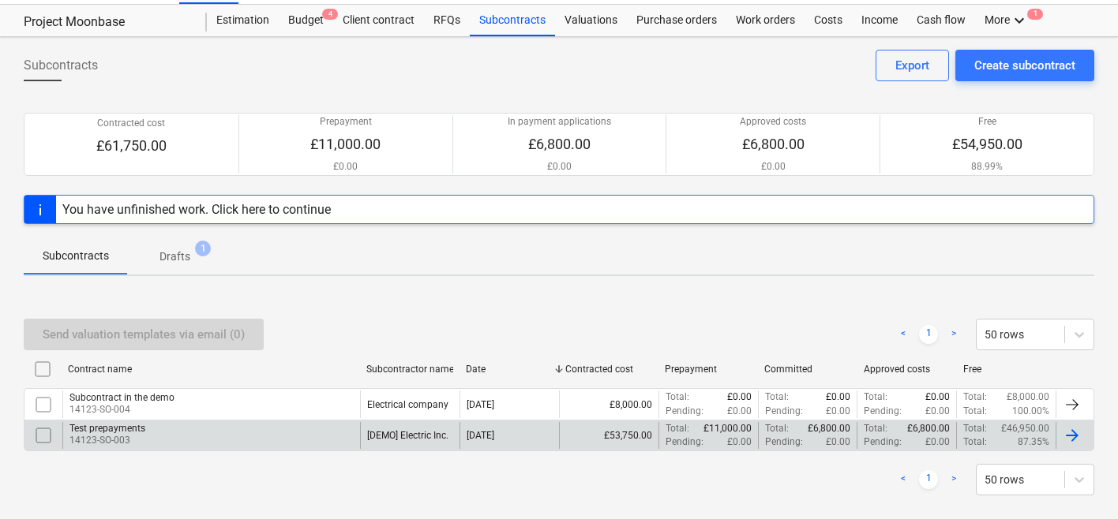
click at [268, 430] on div "Test prepayments 14123-SO-003" at bounding box center [211, 435] width 298 height 27
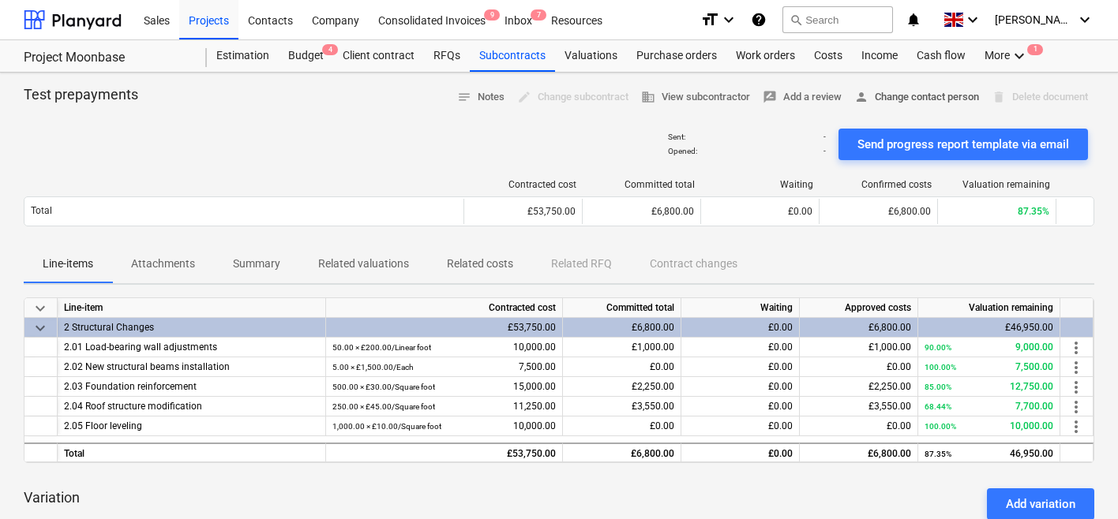
click at [878, 95] on span "person Change contact person" at bounding box center [916, 97] width 125 height 18
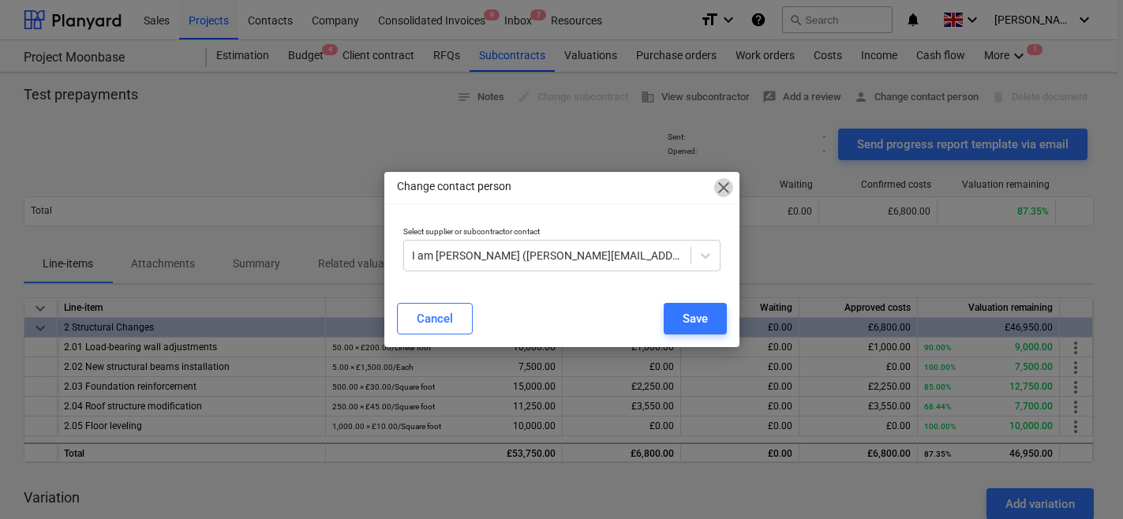
click at [721, 182] on span "close" at bounding box center [723, 187] width 19 height 19
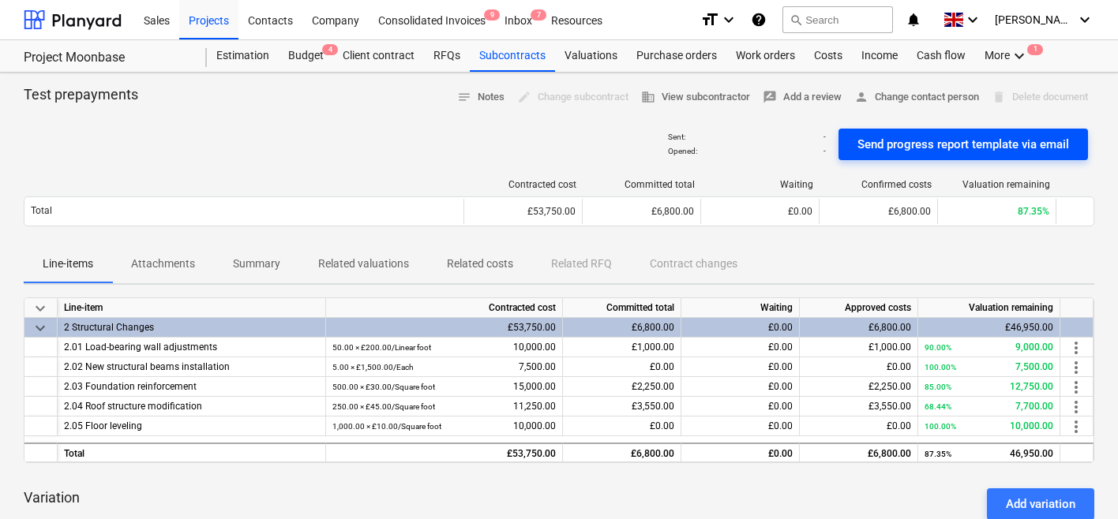
click at [913, 151] on div "Send progress report template via email" at bounding box center [963, 144] width 212 height 21
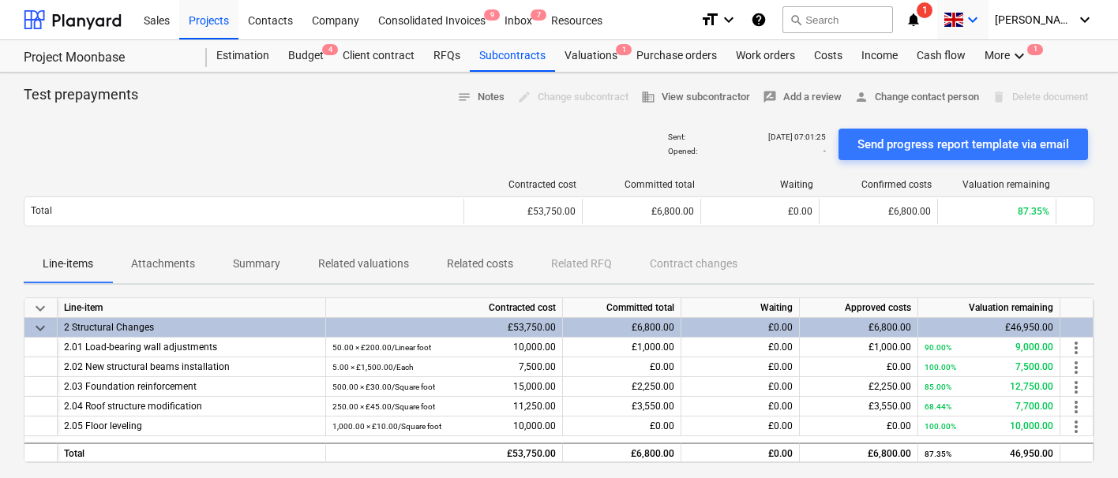
click at [982, 11] on icon "keyboard_arrow_down" at bounding box center [972, 19] width 19 height 19
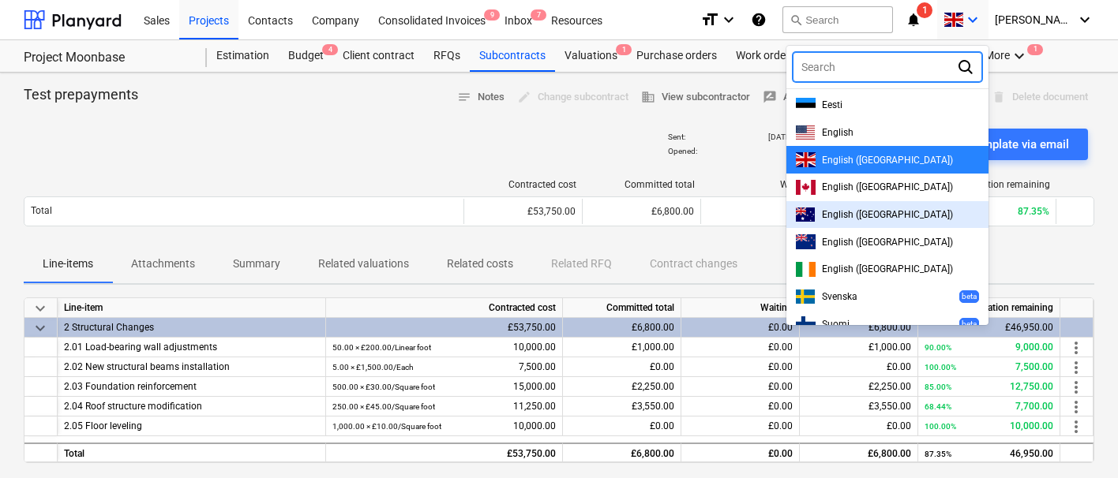
click at [915, 219] on span "English ([GEOGRAPHIC_DATA])" at bounding box center [887, 214] width 131 height 11
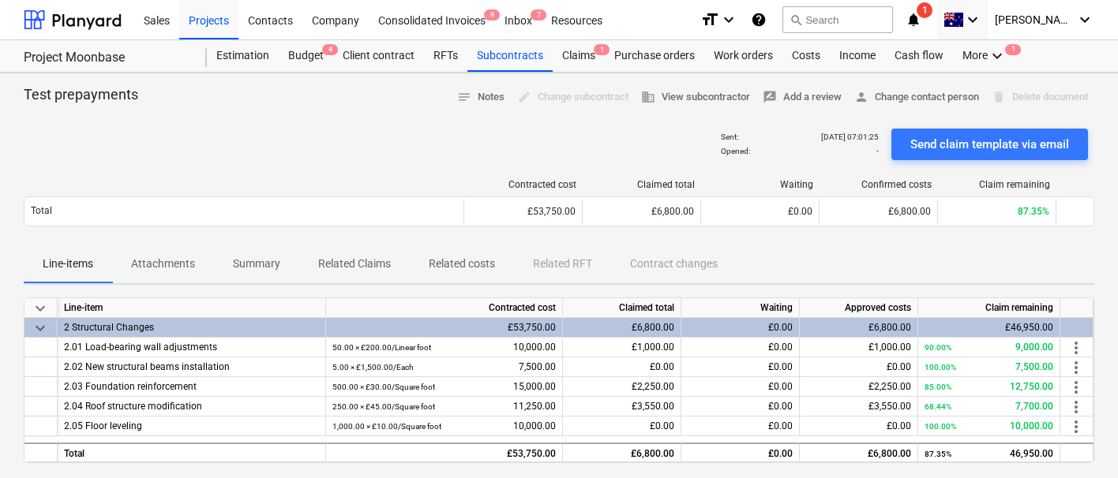
click at [921, 27] on icon "notifications" at bounding box center [913, 19] width 16 height 19
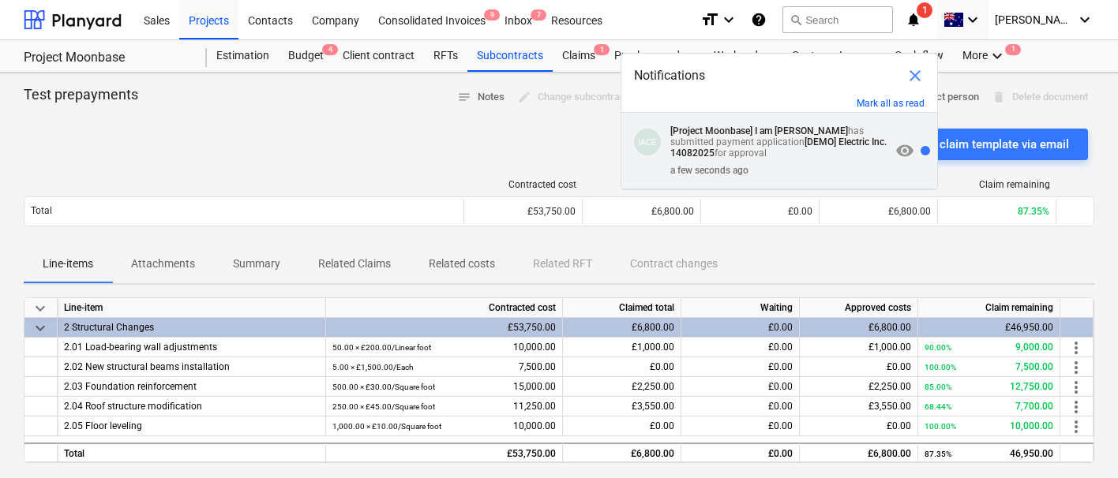
click at [795, 139] on p "[Project Moonbase] I am [PERSON_NAME] has submitted payment application [DEMO] …" at bounding box center [780, 141] width 220 height 33
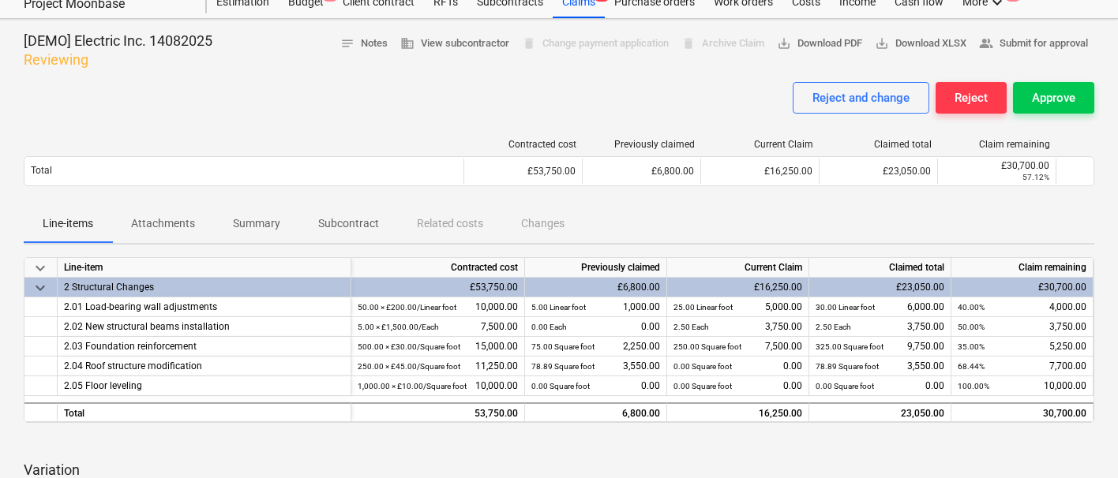
scroll to position [51, 0]
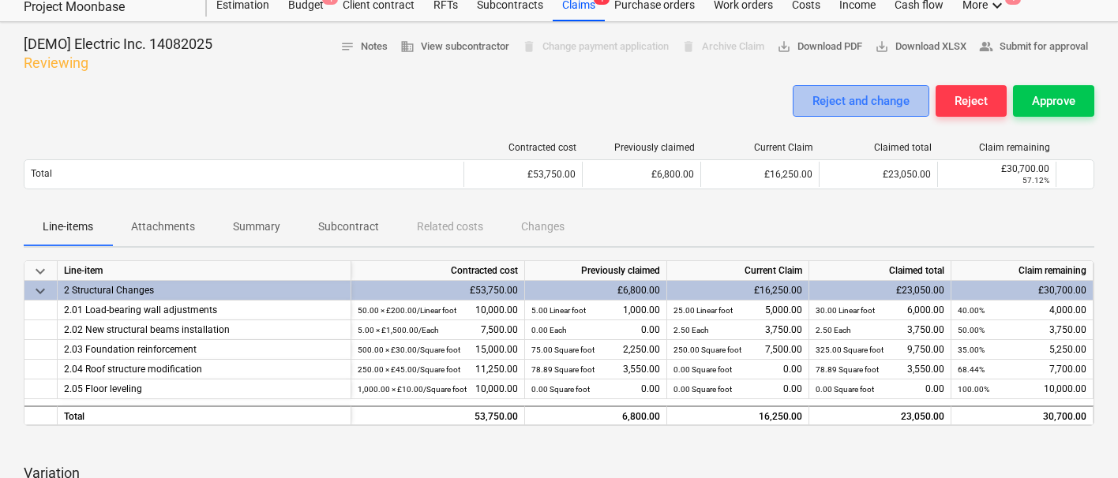
click at [876, 106] on div "Reject and change" at bounding box center [860, 101] width 97 height 21
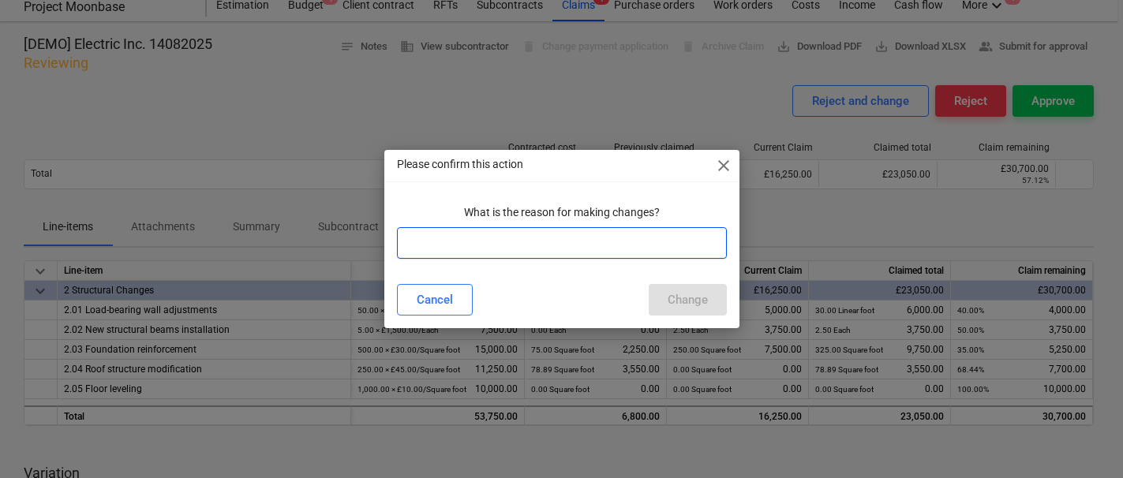
click at [555, 238] on input "text" at bounding box center [562, 243] width 330 height 32
type input "Not accurate"
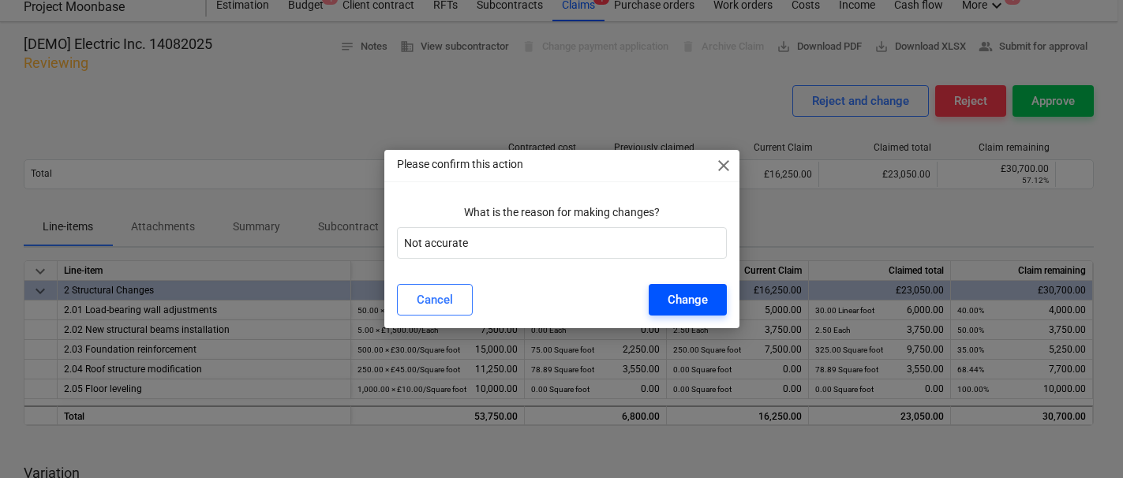
click at [674, 291] on div "Change" at bounding box center [688, 300] width 40 height 21
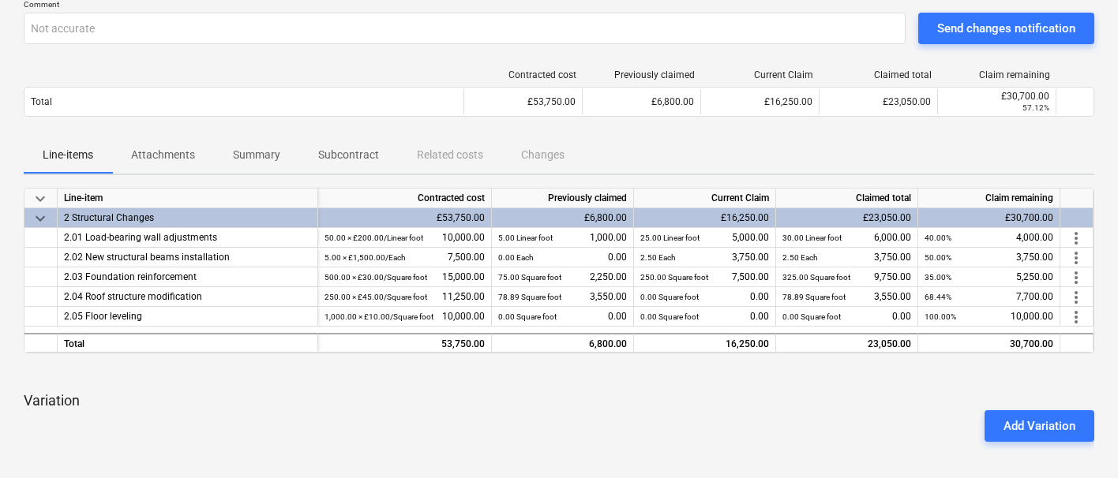
scroll to position [139, 0]
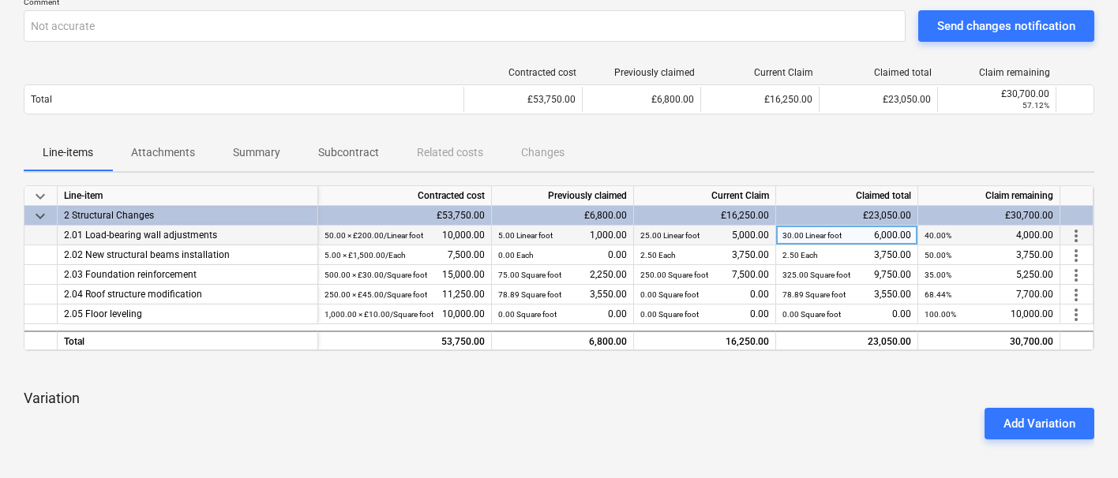
click at [1073, 241] on span "more_vert" at bounding box center [1075, 236] width 19 height 19
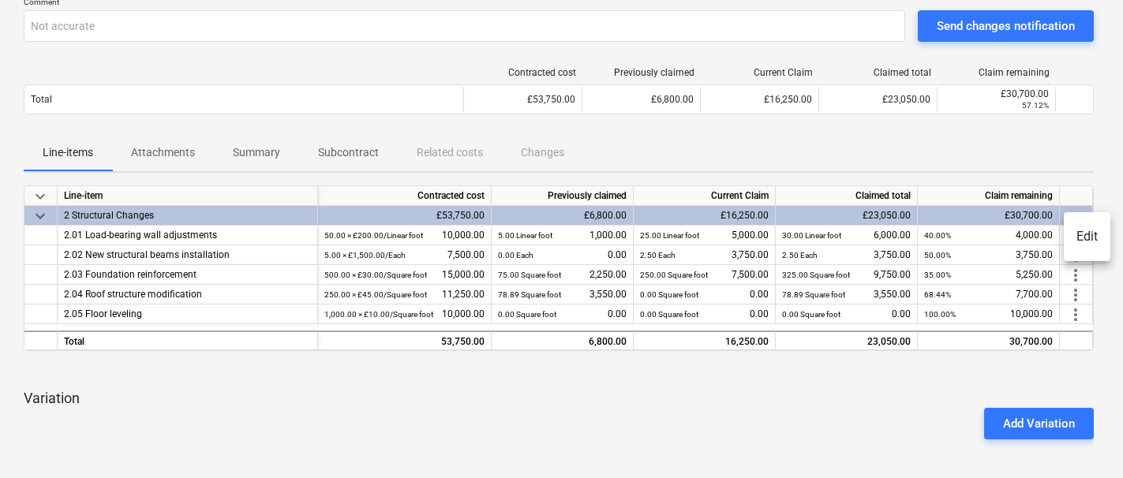
click at [1087, 241] on li "Edit" at bounding box center [1087, 237] width 47 height 36
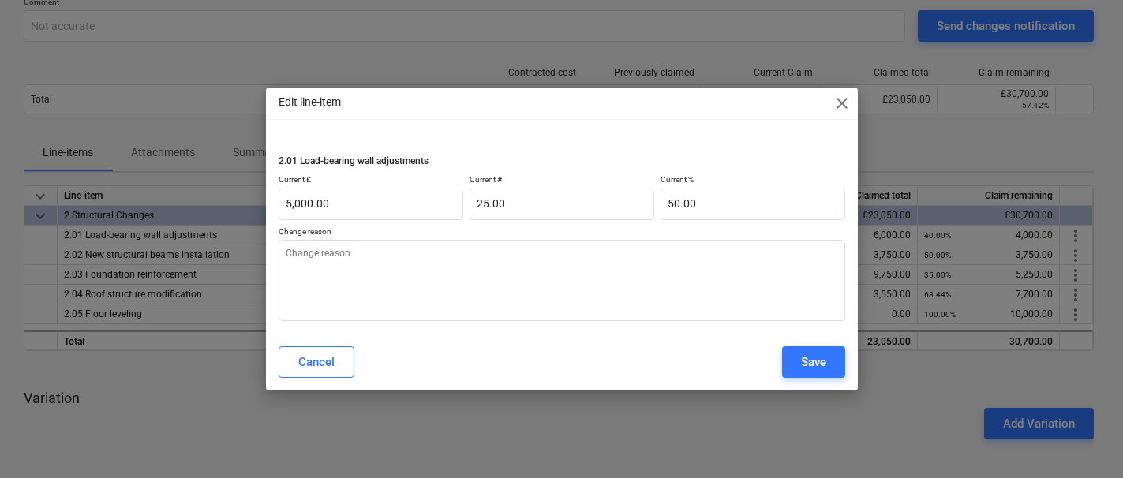
type textarea "x"
type input "50"
click at [674, 213] on input "50" at bounding box center [753, 205] width 185 height 32
click at [697, 204] on input "50" at bounding box center [753, 205] width 185 height 32
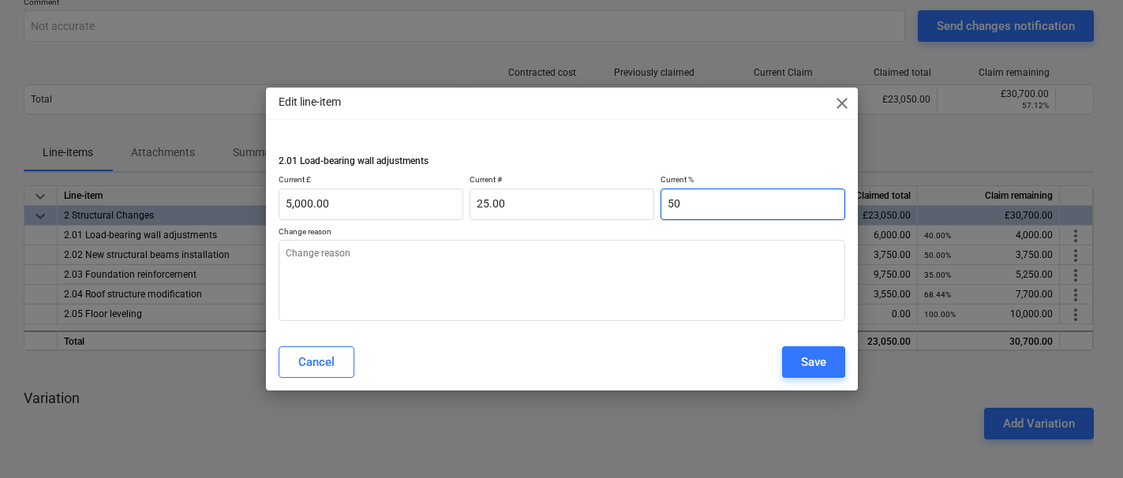
type textarea "x"
type input "2"
type input "200.00"
type input "1.00"
type textarea "x"
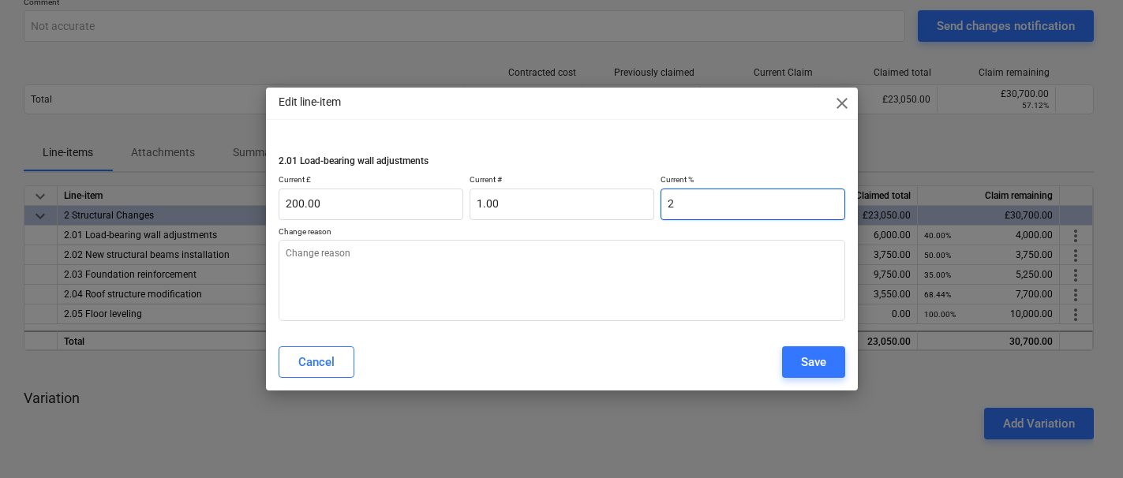
type input "25"
type input "2,500.00"
type input "12.50"
type input "25"
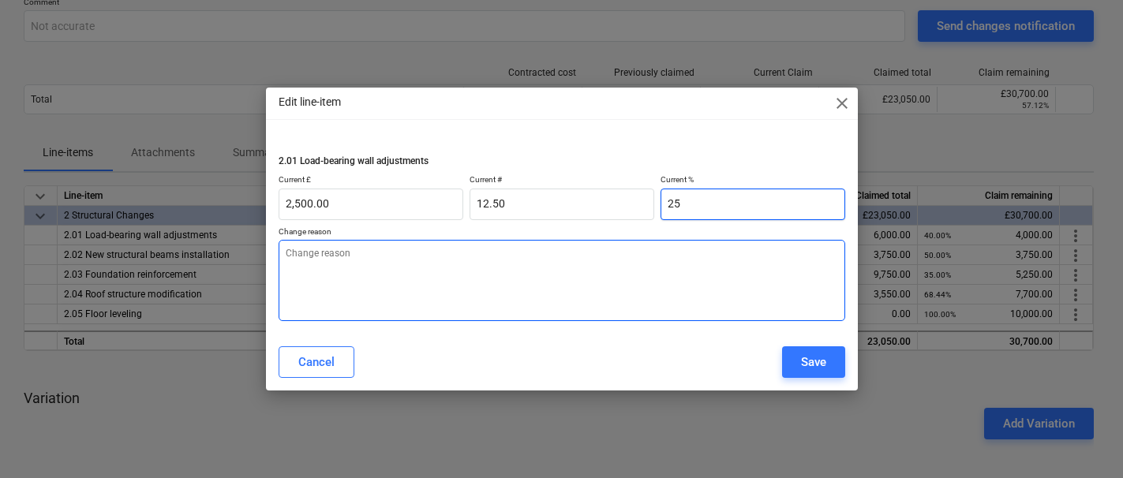
type textarea "x"
type input "25.00"
type textarea "x"
type textarea "B"
type textarea "x"
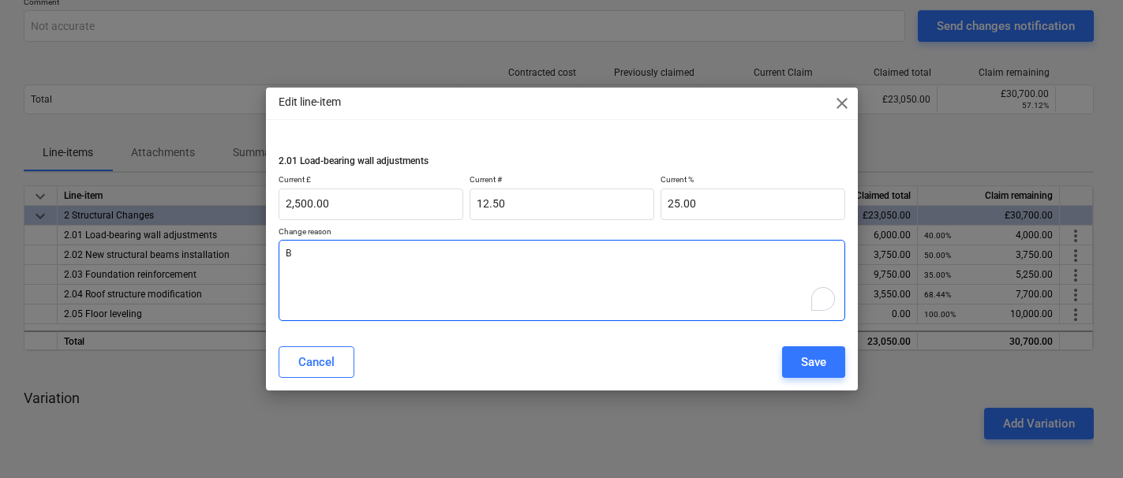
type textarea "Be"
type textarea "x"
type textarea "Bec"
type textarea "x"
type textarea "Beca"
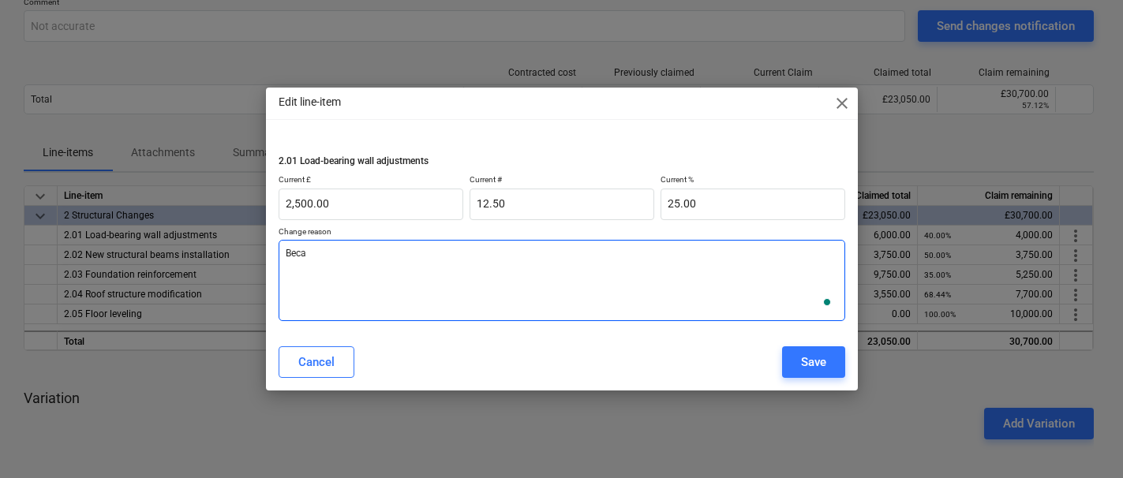
type textarea "x"
type textarea "Becaus"
type textarea "x"
type textarea "Because"
type textarea "x"
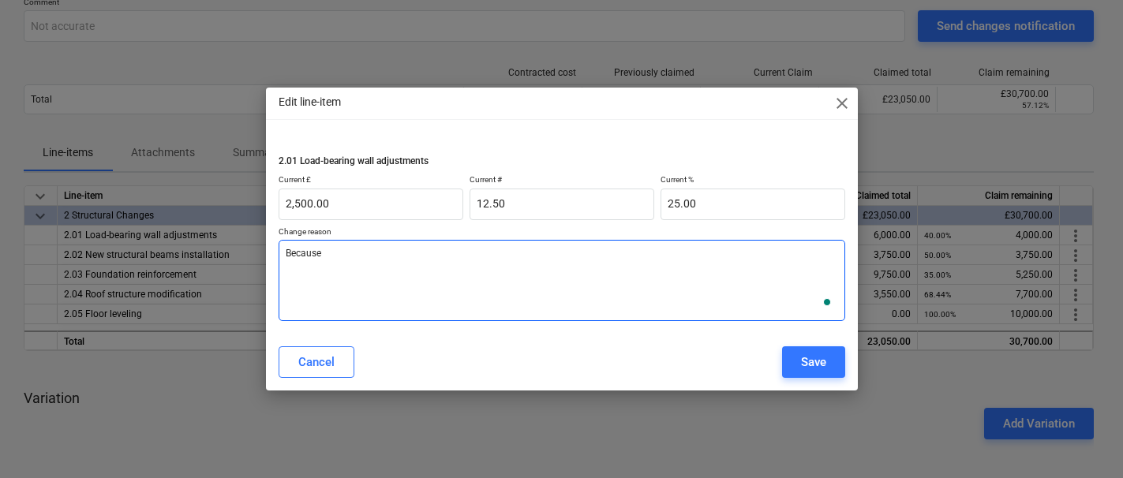
type textarea "Because X"
type textarea "x"
type textarea "Because XY"
type textarea "x"
type textarea "Because XYZ"
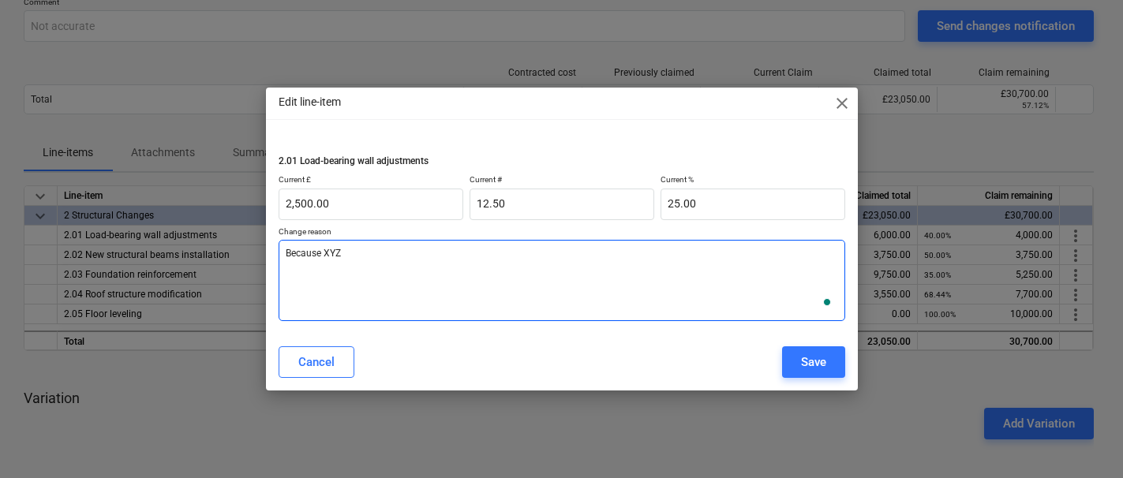
type textarea "x"
type textarea "Because XYZ"
type textarea "x"
type textarea "Because XYZ"
type textarea "x"
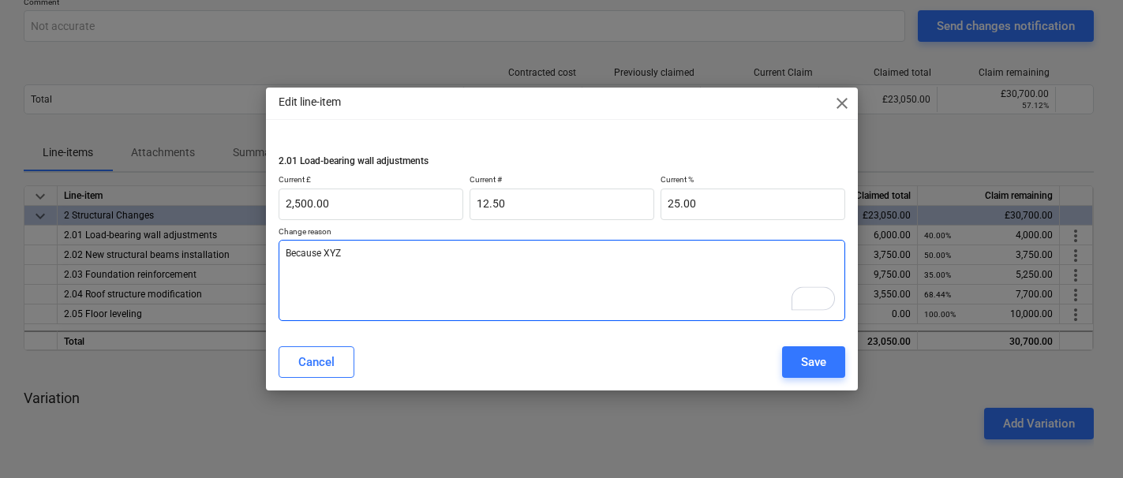
type textarea "Because XYZ"
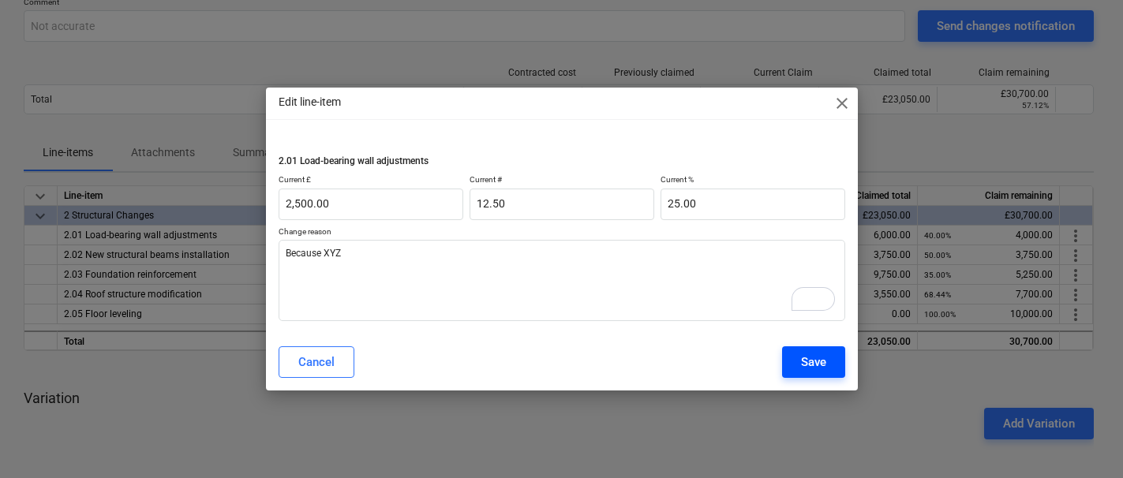
click at [806, 358] on div "Save" at bounding box center [813, 362] width 25 height 21
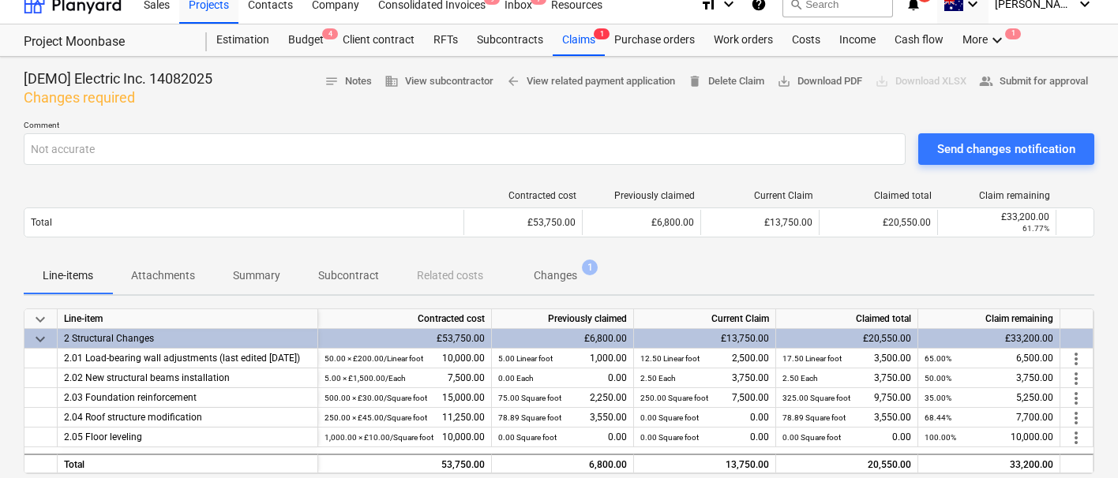
scroll to position [0, 0]
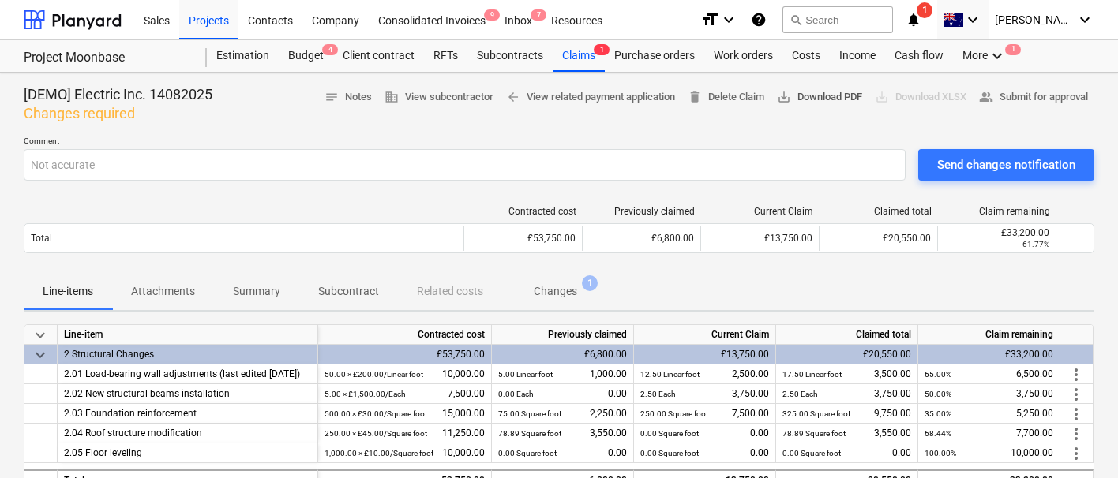
click at [818, 97] on span "save_alt Download PDF" at bounding box center [819, 97] width 85 height 18
click at [348, 19] on div "Company" at bounding box center [335, 19] width 66 height 40
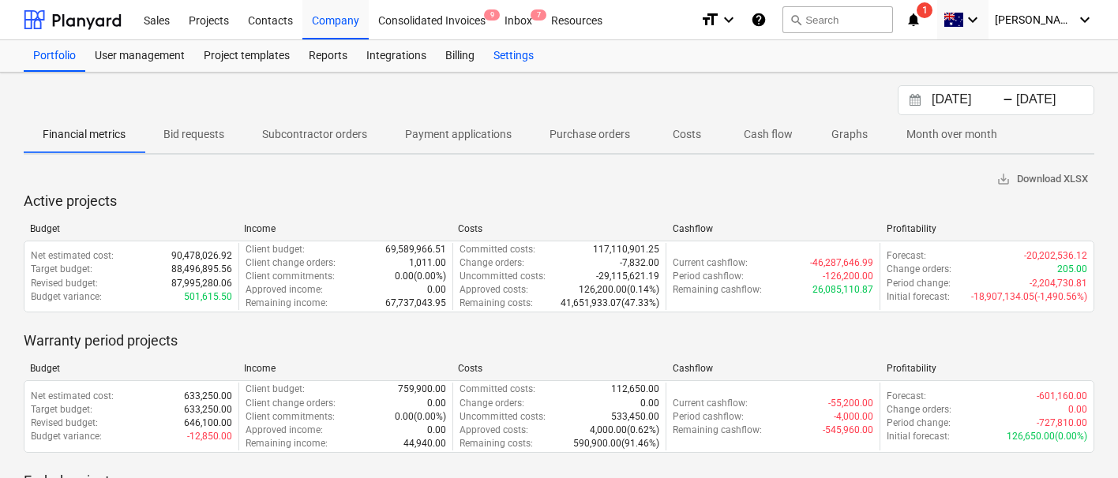
click at [499, 55] on div "Settings" at bounding box center [513, 56] width 59 height 32
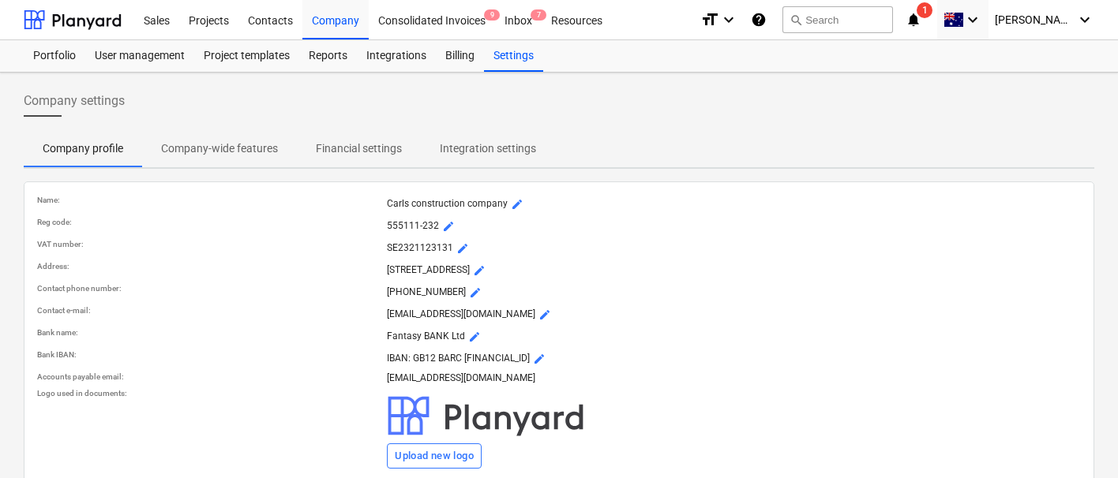
click at [246, 150] on p "Company-wide features" at bounding box center [219, 148] width 117 height 17
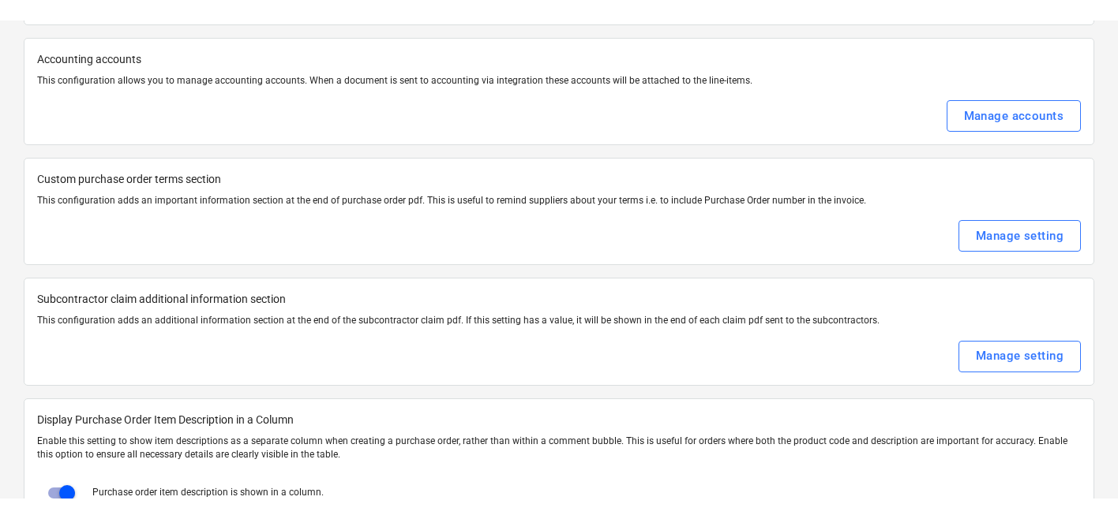
scroll to position [2062, 0]
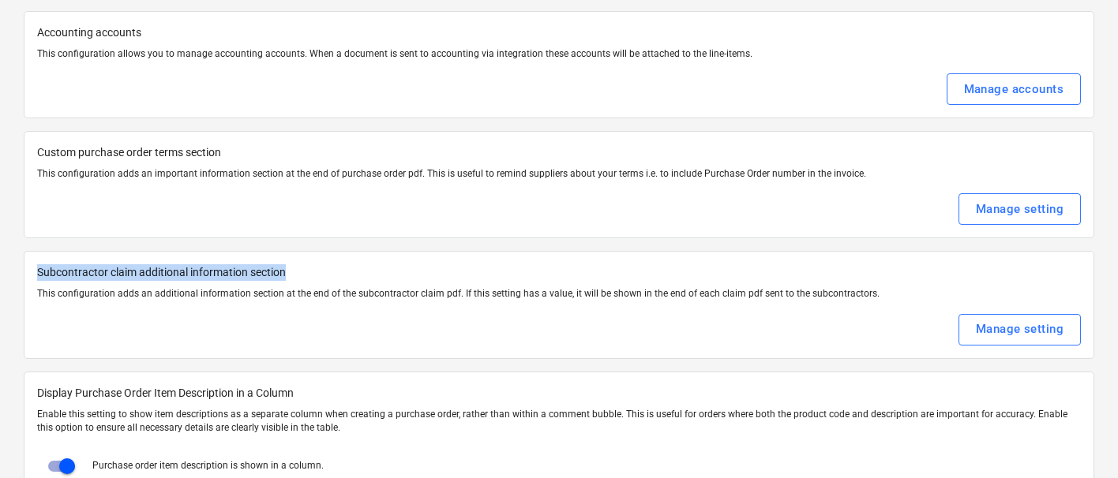
drag, startPoint x: 36, startPoint y: 274, endPoint x: 354, endPoint y: 280, distance: 318.9
click at [354, 280] on div "Subcontractor claim additional information section This configuration adds an a…" at bounding box center [559, 304] width 1070 height 107
click at [354, 280] on p "Subcontractor claim additional information section" at bounding box center [558, 272] width 1043 height 17
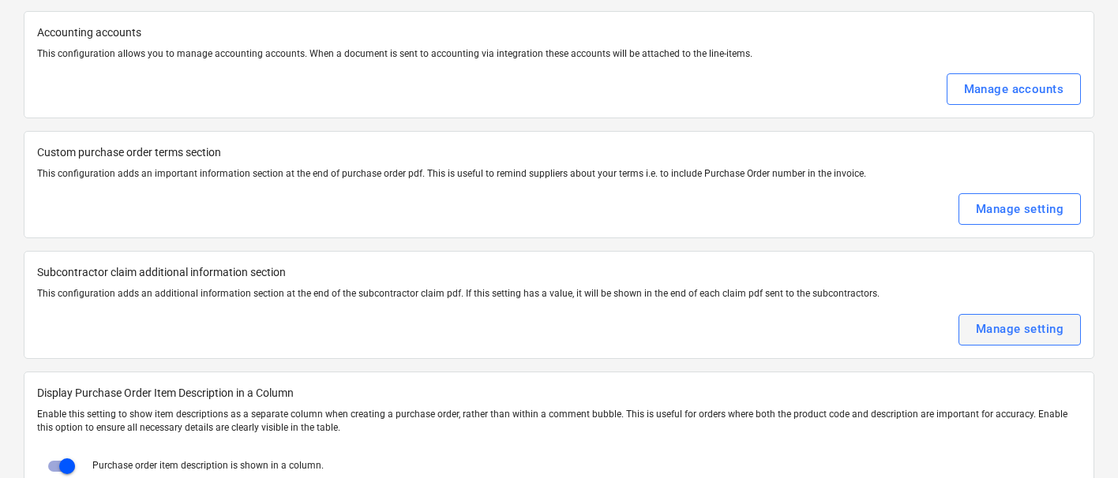
click at [985, 332] on div "Manage setting" at bounding box center [1020, 329] width 88 height 21
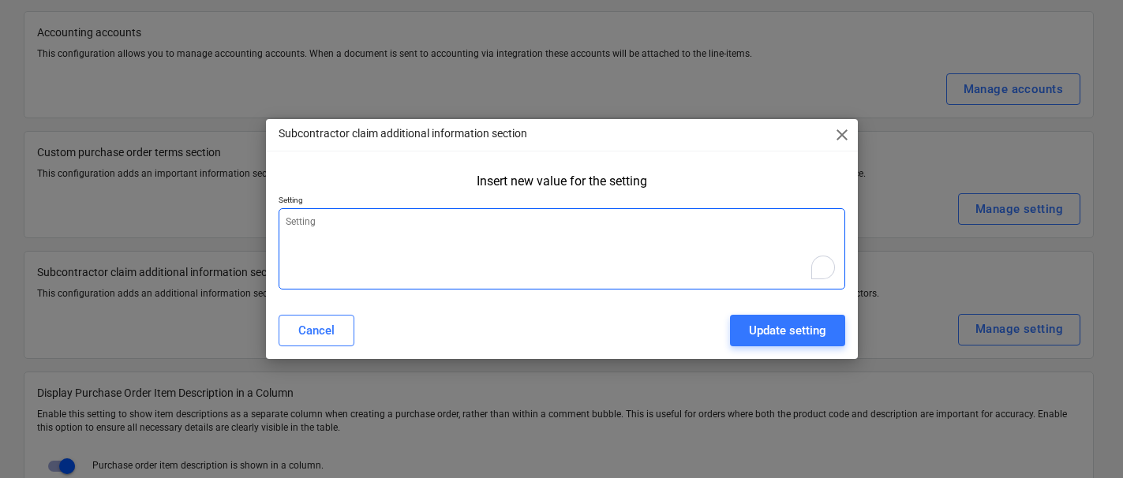
click at [570, 234] on textarea "To enrich screen reader interactions, please activate Accessibility in Grammarl…" at bounding box center [562, 248] width 567 height 81
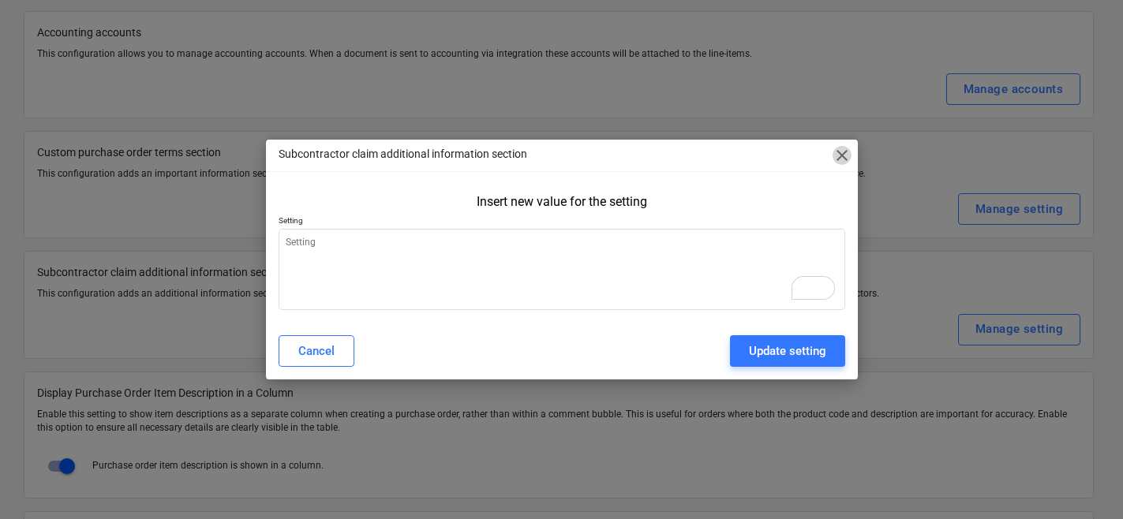
click at [845, 158] on span "close" at bounding box center [842, 155] width 19 height 19
type textarea "x"
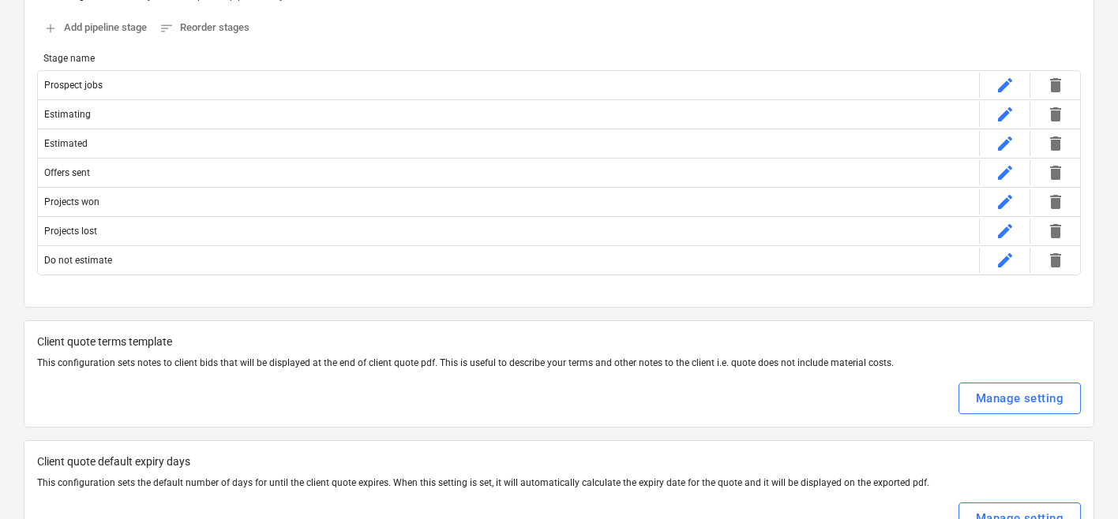
scroll to position [0, 0]
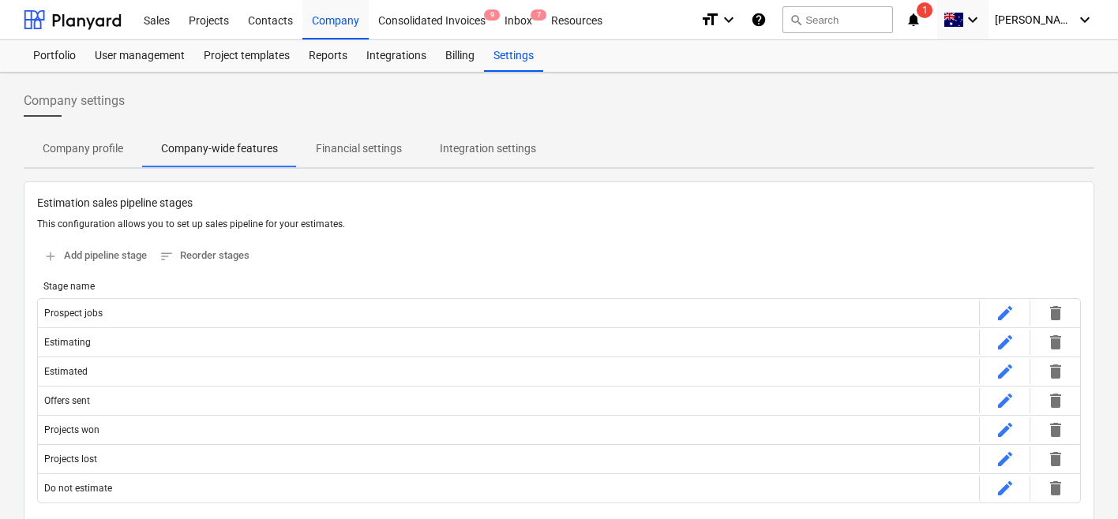
click at [1098, 17] on div "Sales Projects Contacts Company Consolidated Invoices 9 Inbox 7 Resources forma…" at bounding box center [559, 20] width 1118 height 40
click at [1080, 17] on icon "keyboard_arrow_down" at bounding box center [1084, 19] width 19 height 19
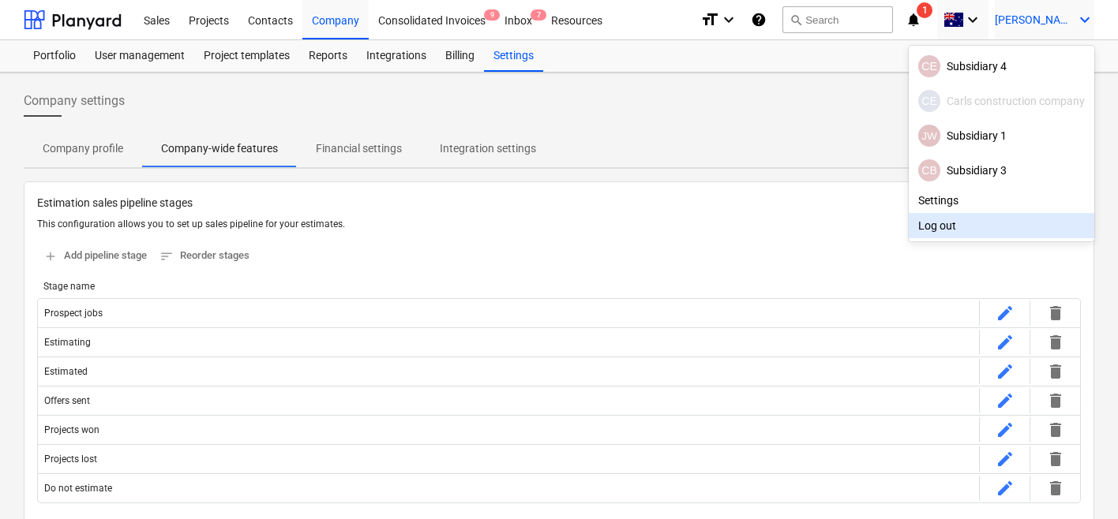
click at [968, 218] on div "Log out" at bounding box center [1000, 225] width 185 height 25
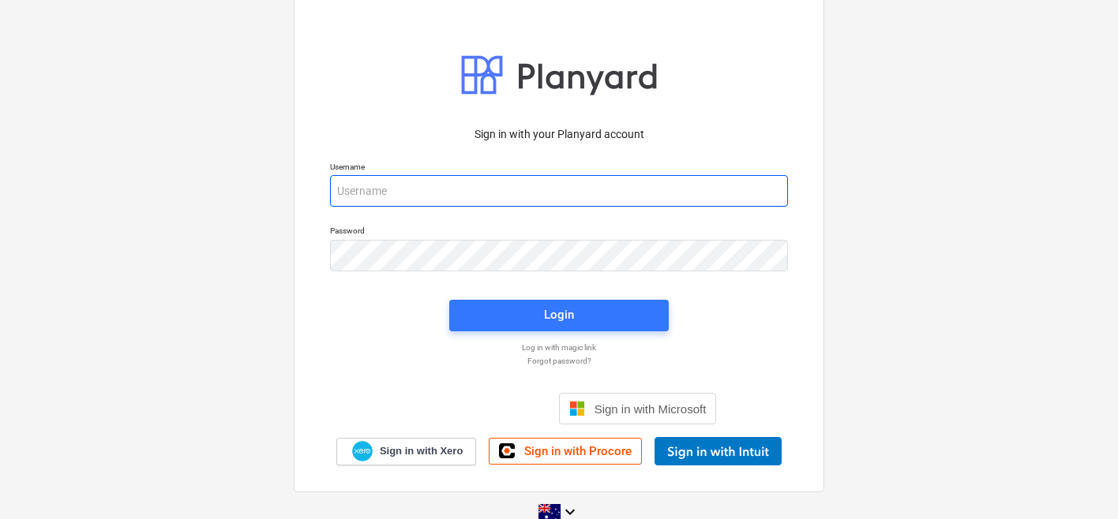
click at [499, 193] on input "email" at bounding box center [559, 191] width 458 height 32
type input "s"
type input "[PERSON_NAME][EMAIL_ADDRESS][DOMAIN_NAME]"
click at [489, 298] on div "Login" at bounding box center [559, 315] width 238 height 51
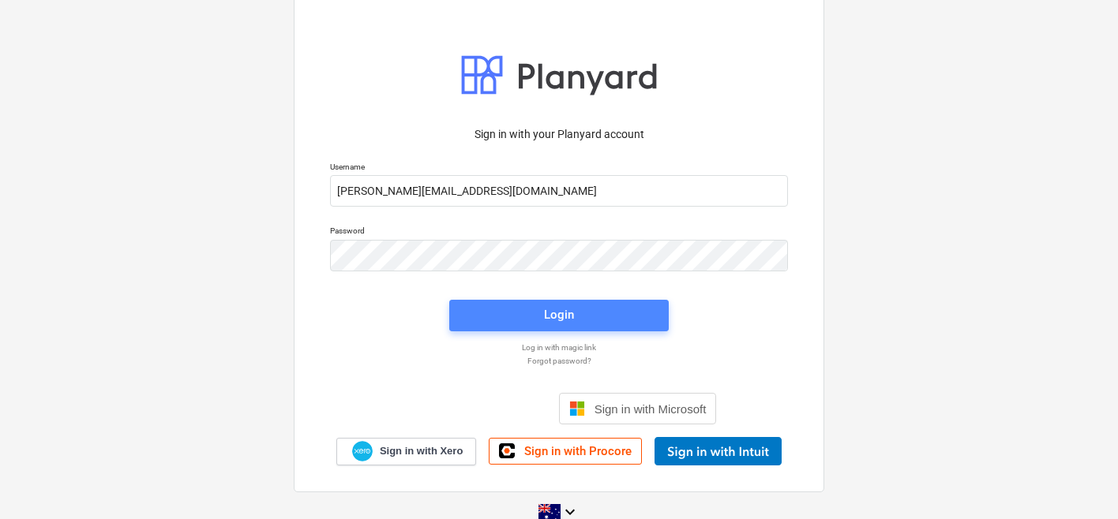
click at [488, 310] on span "Login" at bounding box center [559, 315] width 182 height 21
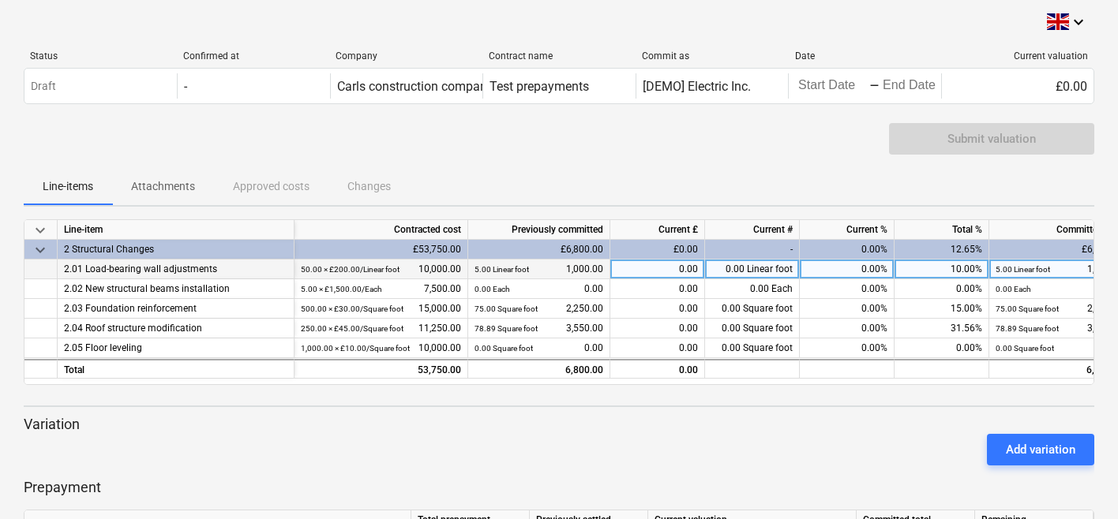
click at [825, 263] on div "0.00%" at bounding box center [847, 270] width 95 height 20
type input "50"
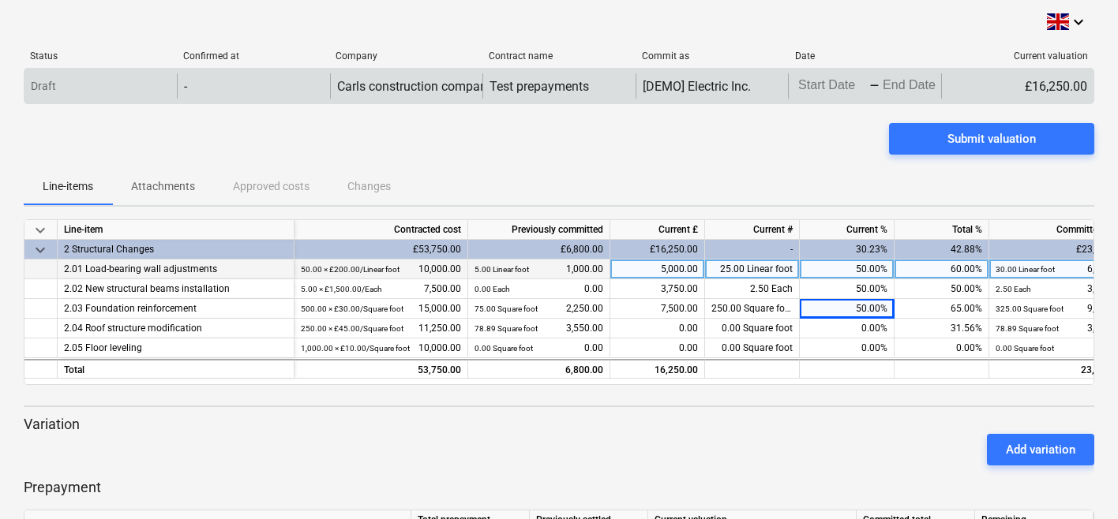
click at [834, 89] on body "keyboard_arrow_down Status Confirmed at Company Contract name Commit as Date Cu…" at bounding box center [559, 259] width 1118 height 519
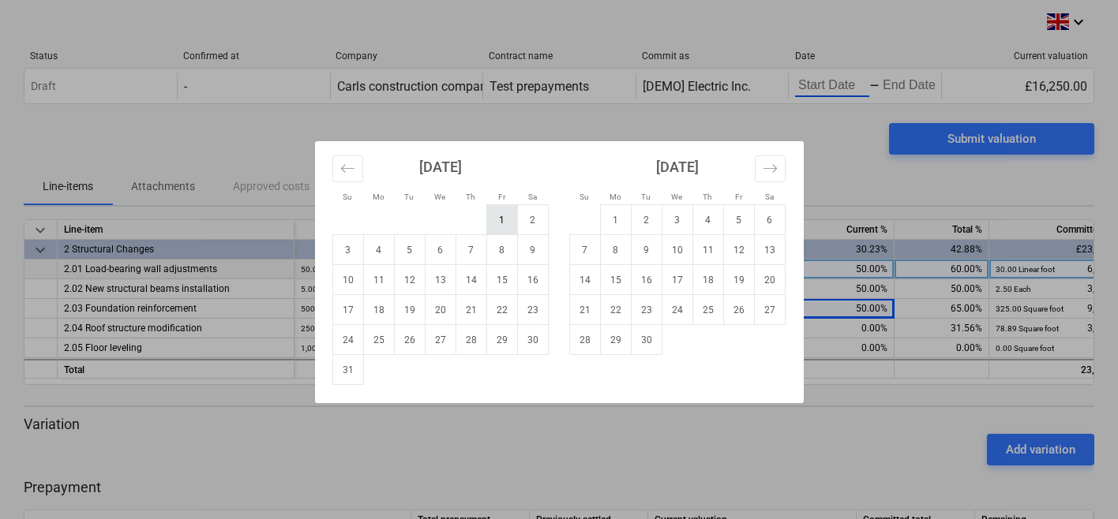
click at [513, 226] on td "1" at bounding box center [501, 220] width 31 height 30
type input "[DATE]"
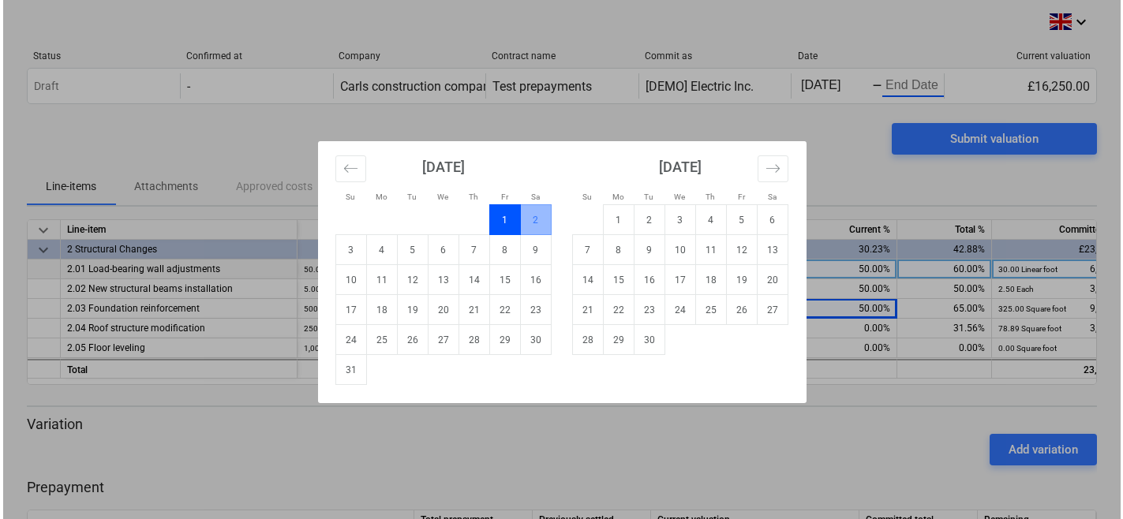
scroll to position [0, 13]
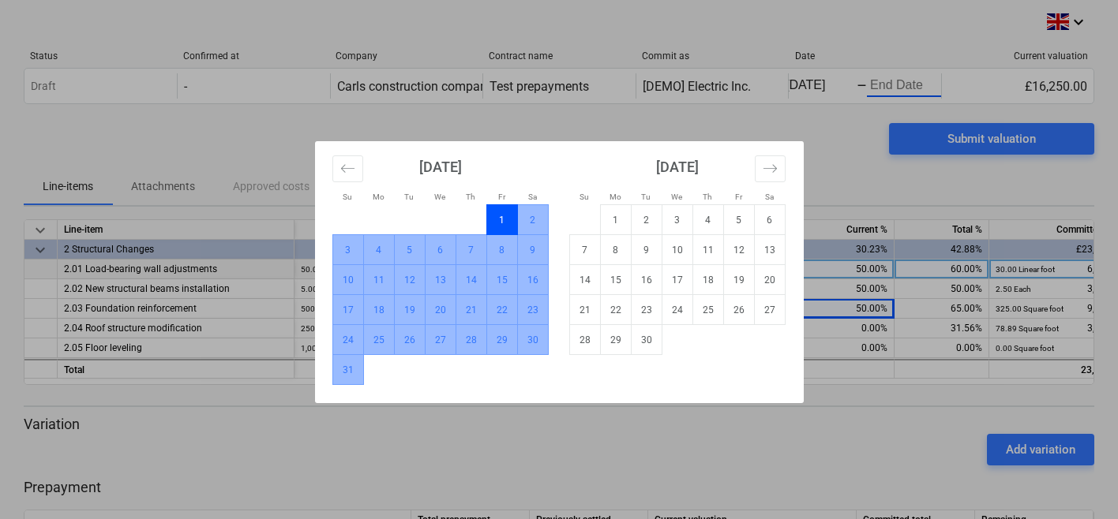
click at [345, 377] on td "31" at bounding box center [347, 370] width 31 height 30
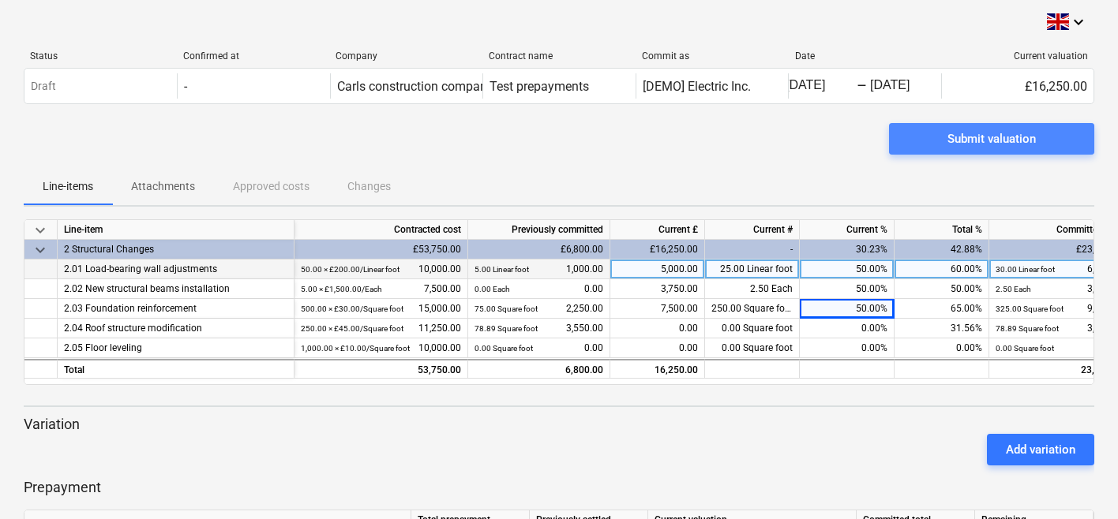
click at [1044, 129] on span "Submit valuation" at bounding box center [991, 139] width 167 height 21
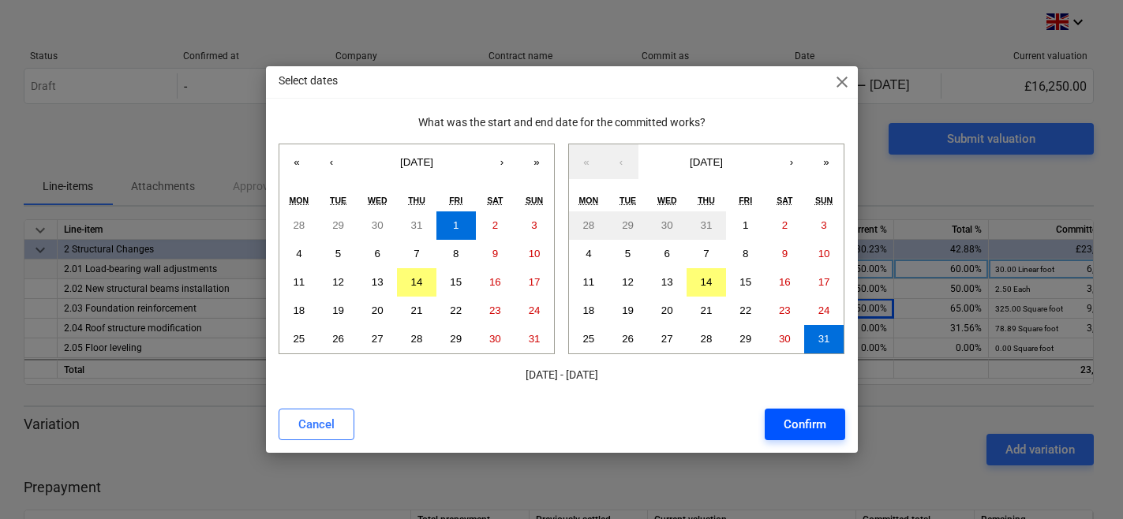
click at [822, 411] on button "Confirm" at bounding box center [805, 425] width 81 height 32
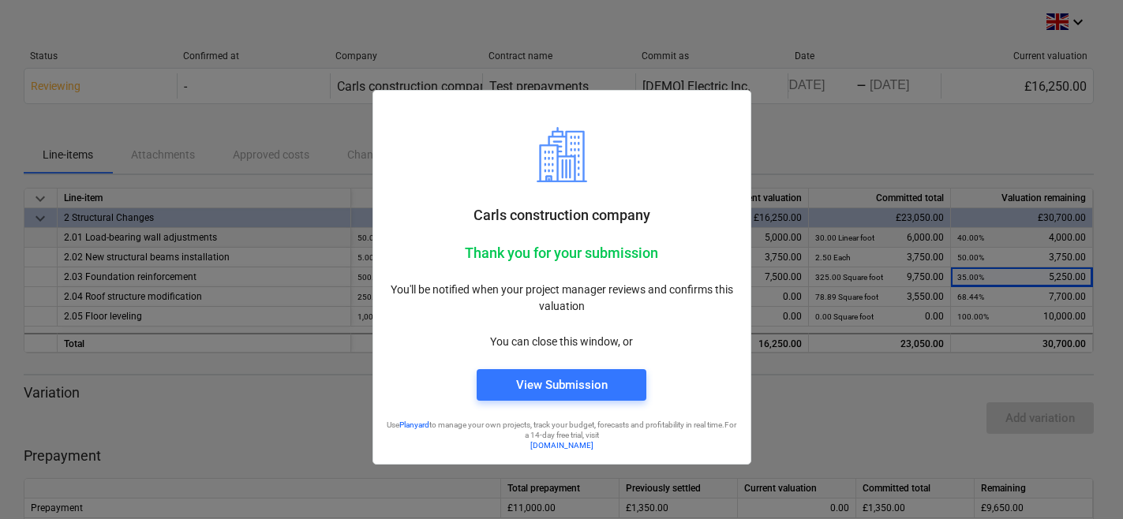
click at [477, 15] on div "Carls construction company Thank you for your submission You'll be notified whe…" at bounding box center [562, 232] width 379 height 465
